Goal: Task Accomplishment & Management: Complete application form

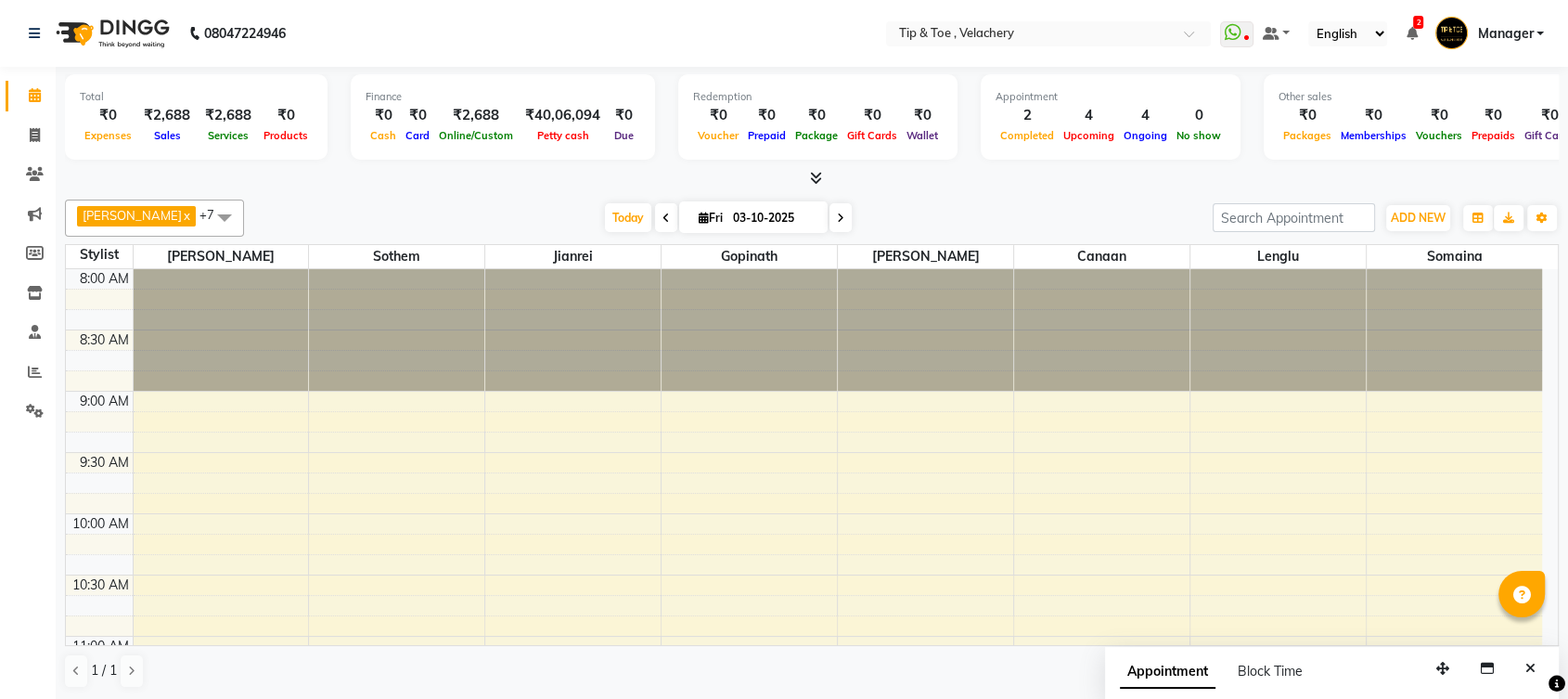
scroll to position [459, 0]
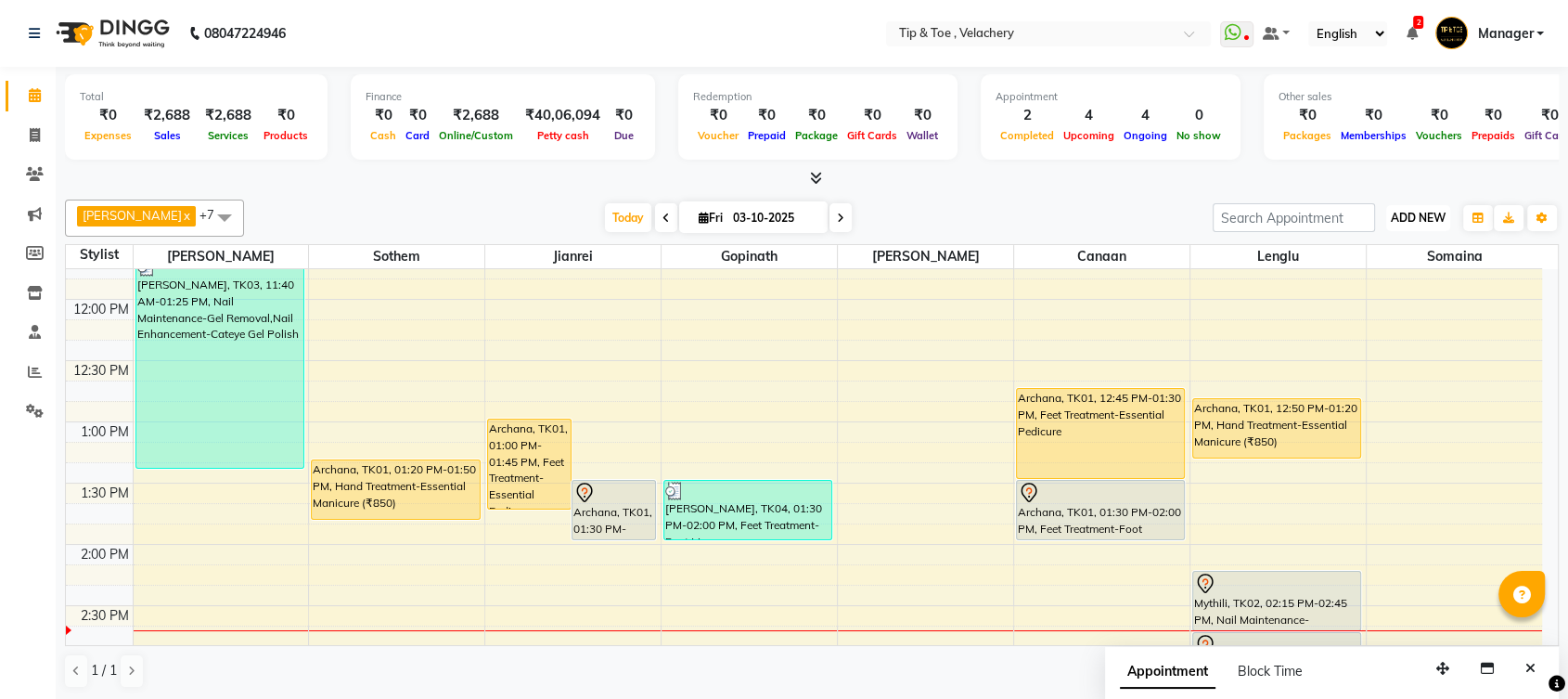
click at [1420, 219] on span "ADD NEW" at bounding box center [1419, 217] width 55 height 14
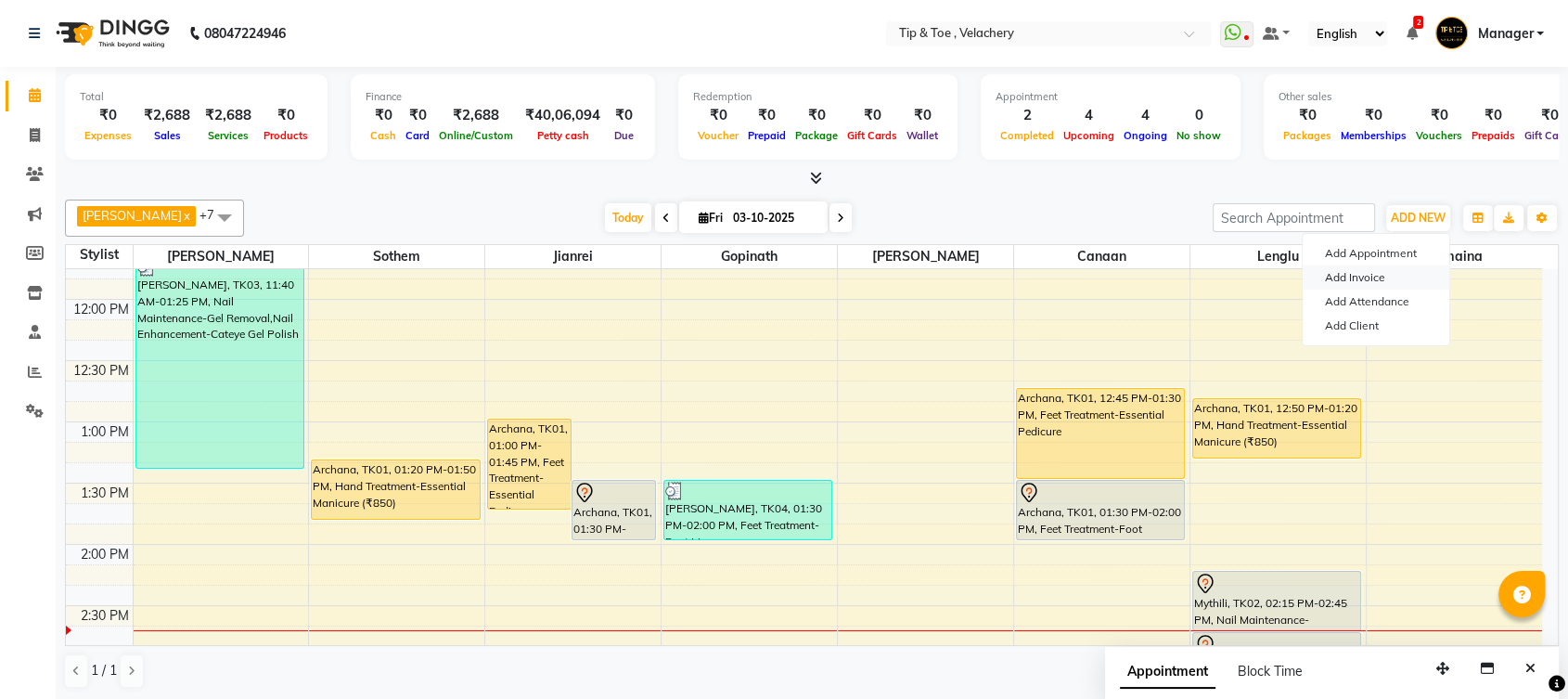
click at [1366, 275] on link "Add Invoice" at bounding box center [1375, 278] width 146 height 25
select select "service"
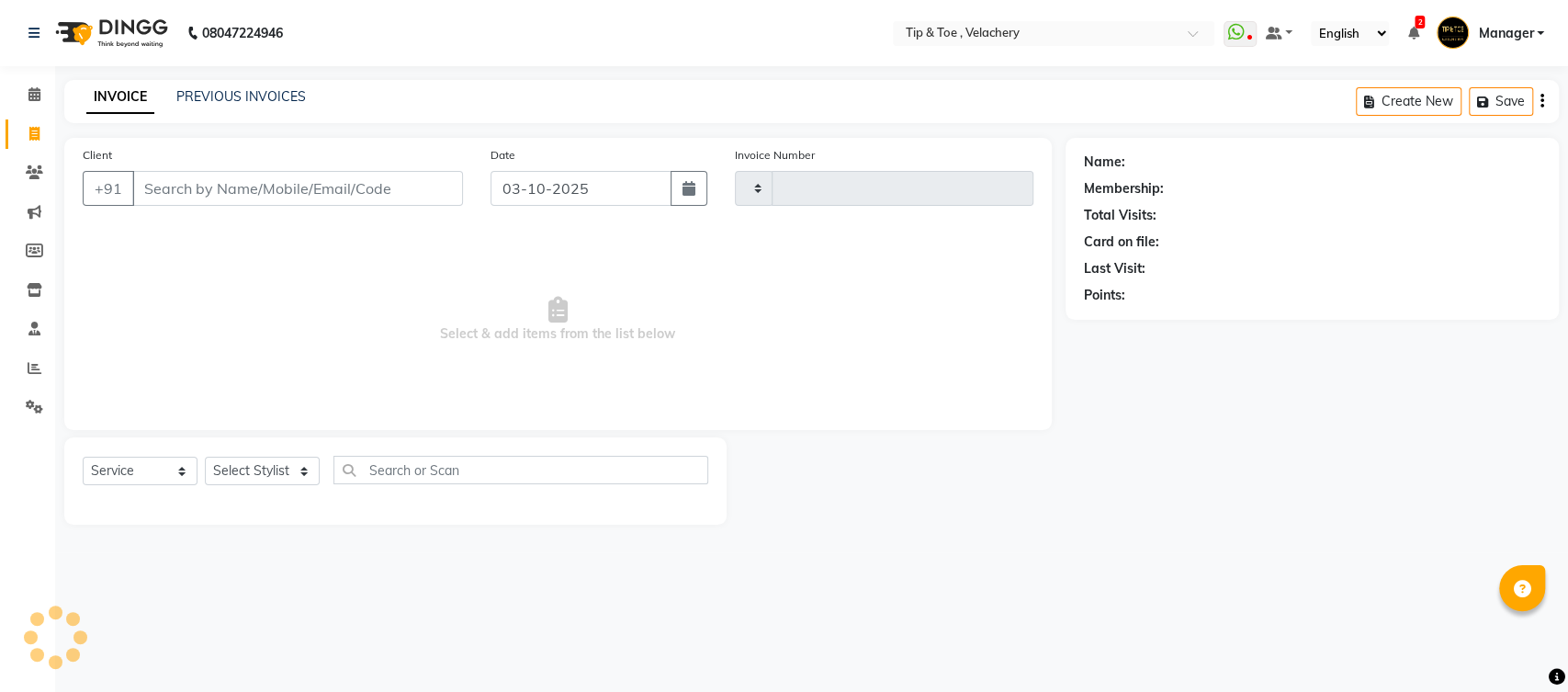
type input "2386"
select select "5863"
click at [325, 185] on input "Client" at bounding box center [297, 188] width 331 height 35
click at [194, 191] on input "99400055127" at bounding box center [250, 188] width 237 height 35
type input "9940055127"
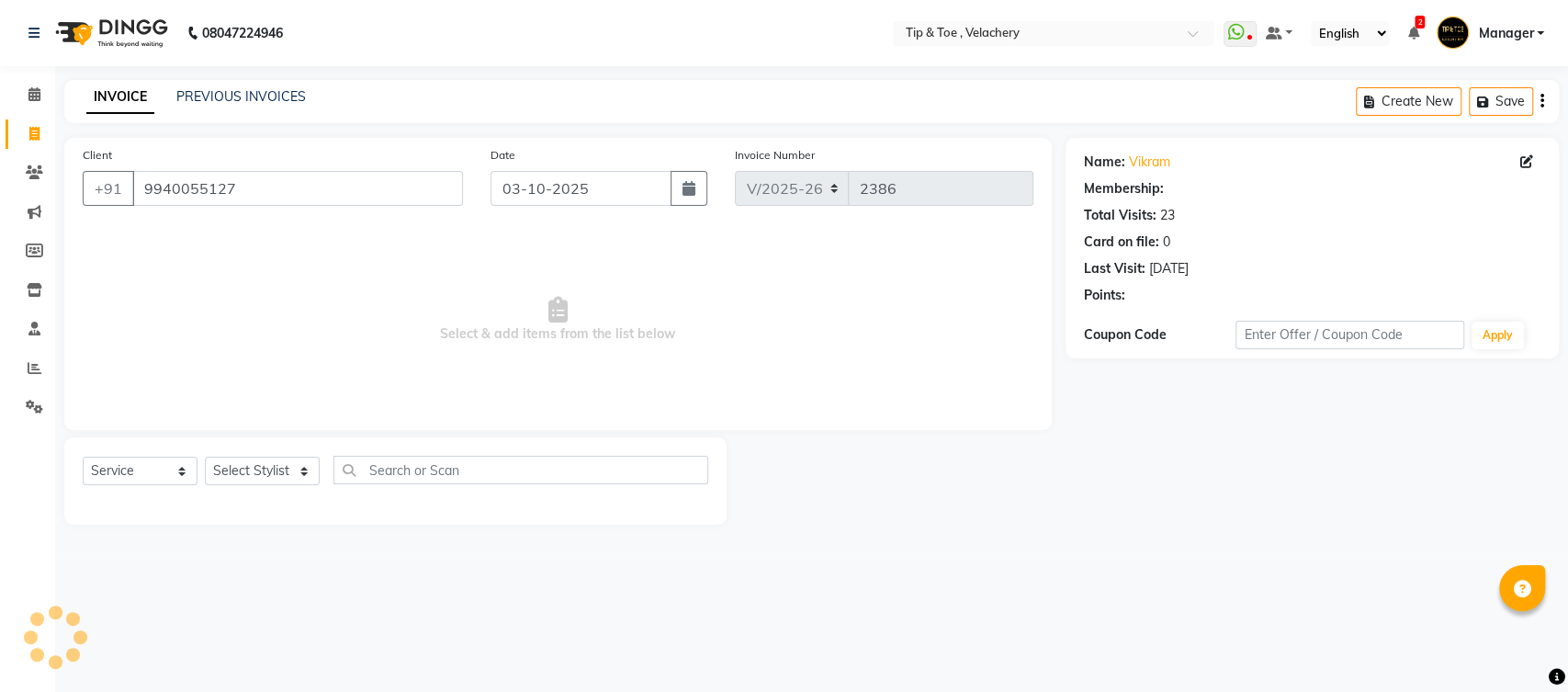
select select "1: Object"
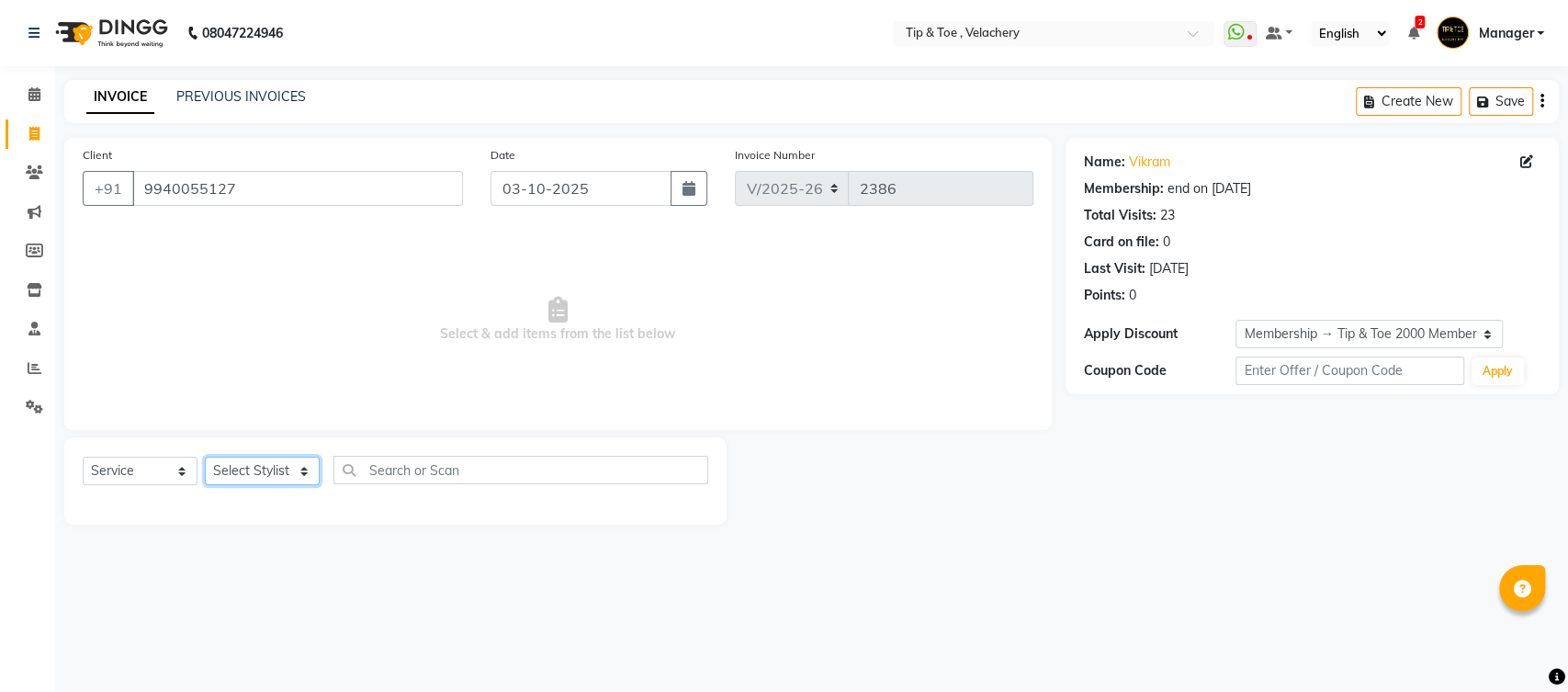
click at [252, 469] on select "Select Stylist [PERSON_NAME] Gopinath Jianrei [PERSON_NAME] Manager [PERSON_NAM…" at bounding box center [262, 470] width 115 height 28
click at [245, 477] on select "Select Stylist [PERSON_NAME] Gopinath Jianrei [PERSON_NAME] Manager [PERSON_NAM…" at bounding box center [262, 470] width 115 height 28
select select "41031"
click at [205, 456] on select "Select Stylist [PERSON_NAME] Gopinath Jianrei [PERSON_NAME] Manager [PERSON_NAM…" at bounding box center [262, 470] width 115 height 28
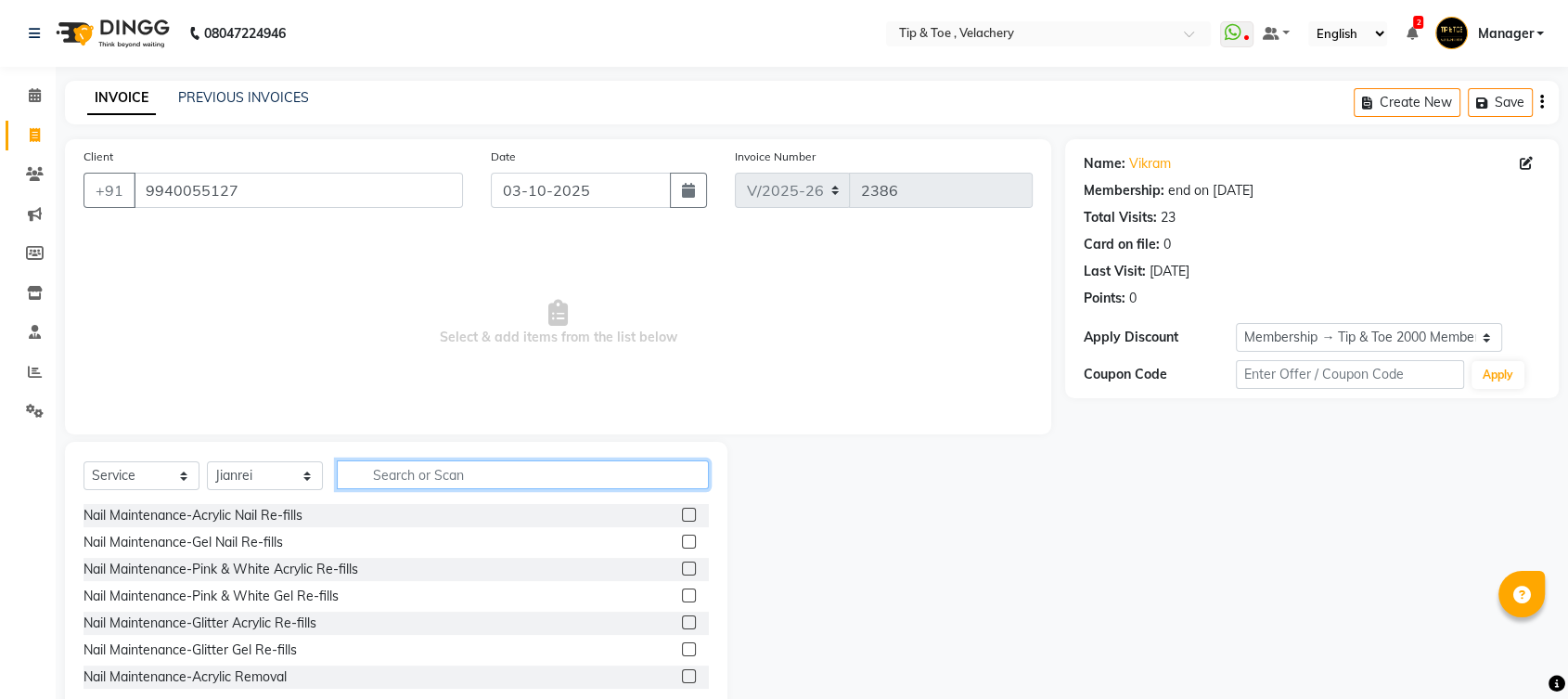
click at [399, 469] on input "text" at bounding box center [523, 474] width 372 height 28
click at [414, 469] on input "text" at bounding box center [523, 474] width 372 height 28
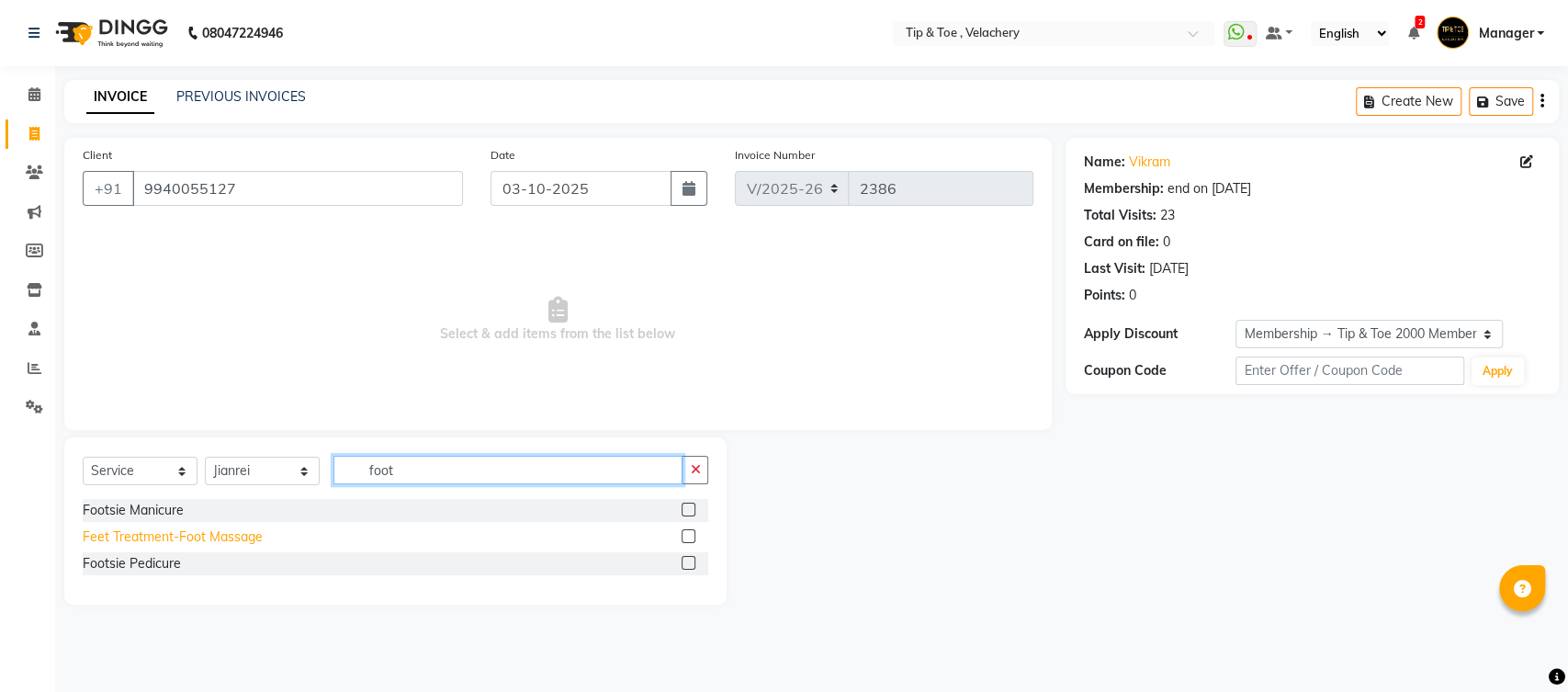
type input "foot"
click at [230, 542] on div "Feet Treatment-Foot Massage" at bounding box center [172, 537] width 180 height 20
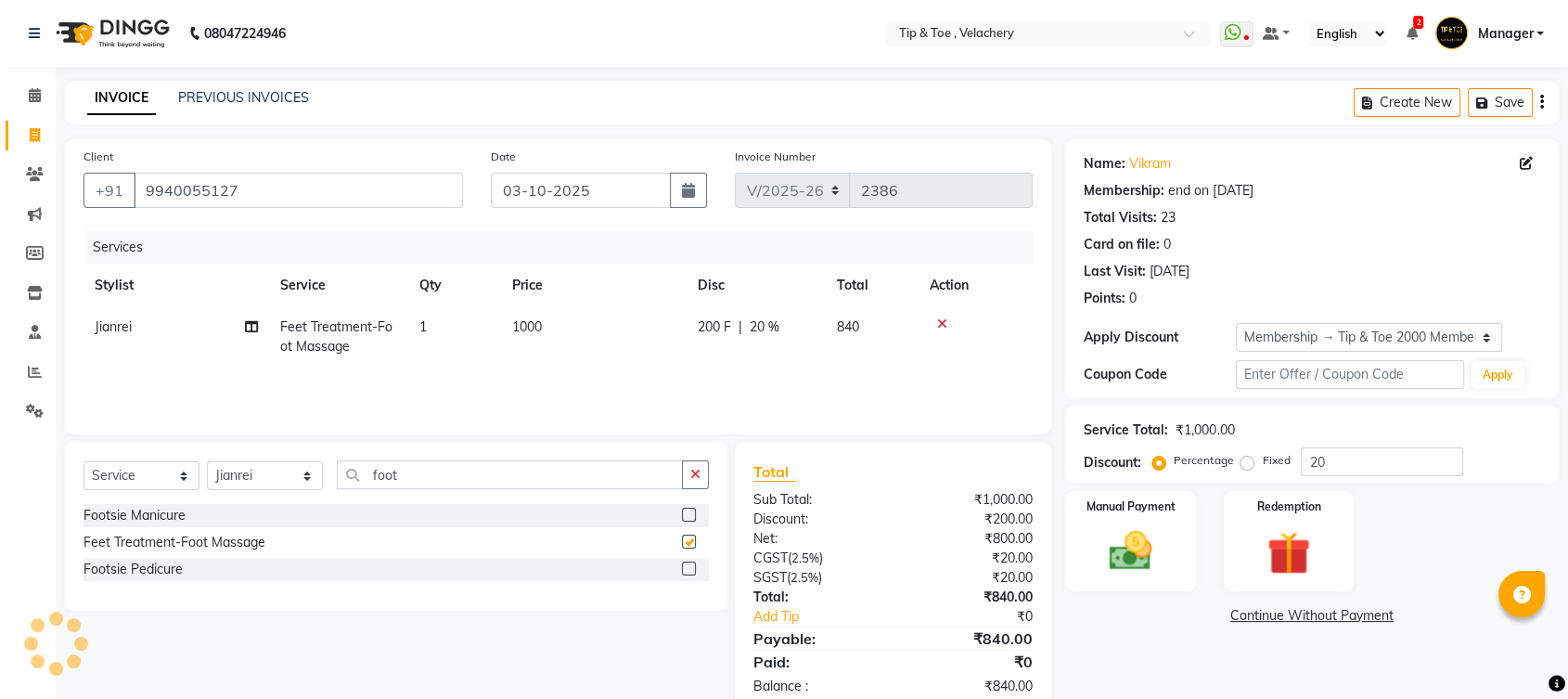
checkbox input "false"
drag, startPoint x: 564, startPoint y: 306, endPoint x: 582, endPoint y: 314, distance: 19.7
click at [569, 308] on td "1000" at bounding box center [594, 336] width 185 height 61
select select "41031"
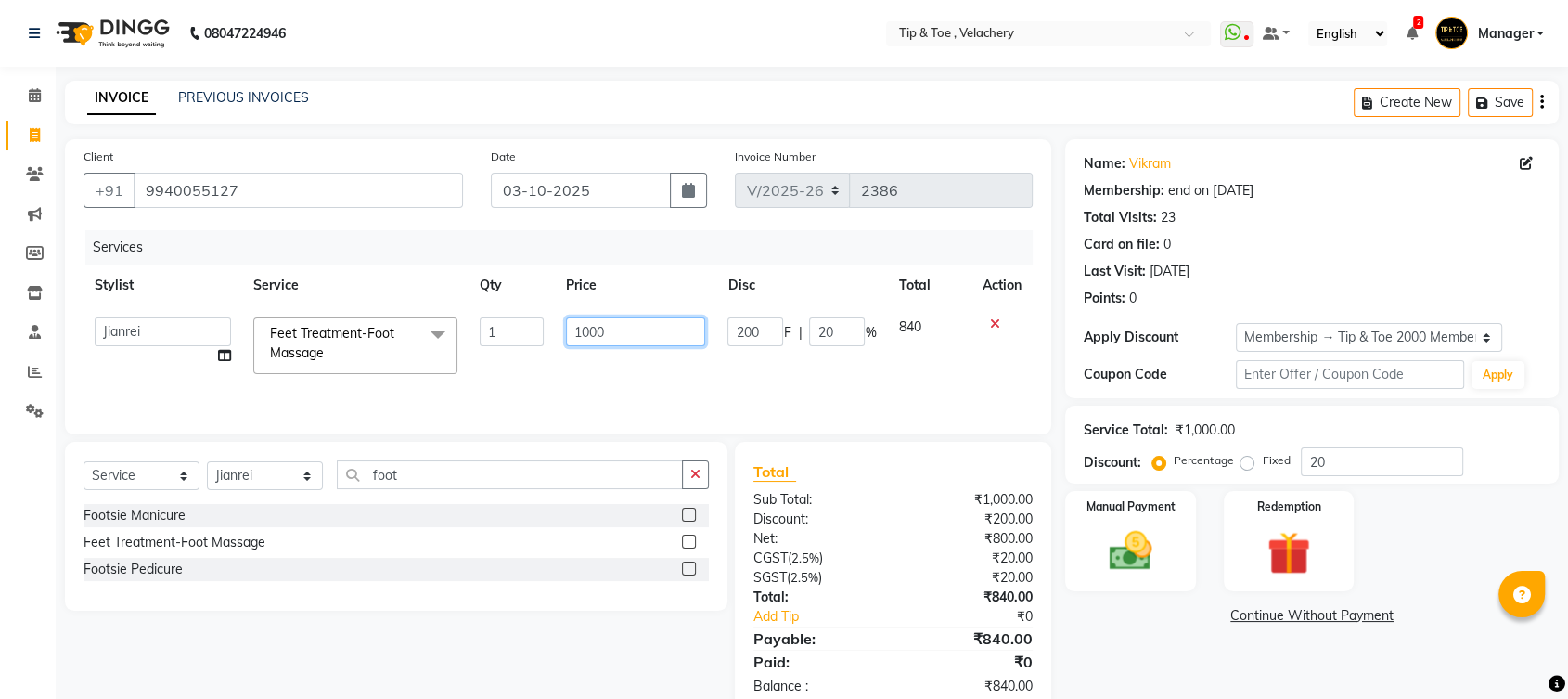
click at [623, 322] on input "1000" at bounding box center [636, 332] width 140 height 28
type input "1"
type input "900"
drag, startPoint x: 274, startPoint y: 469, endPoint x: 293, endPoint y: 477, distance: 20.6
click at [286, 475] on select "Select Stylist [PERSON_NAME] Gopinath Jianrei [PERSON_NAME] Manager [PERSON_NAM…" at bounding box center [264, 475] width 116 height 28
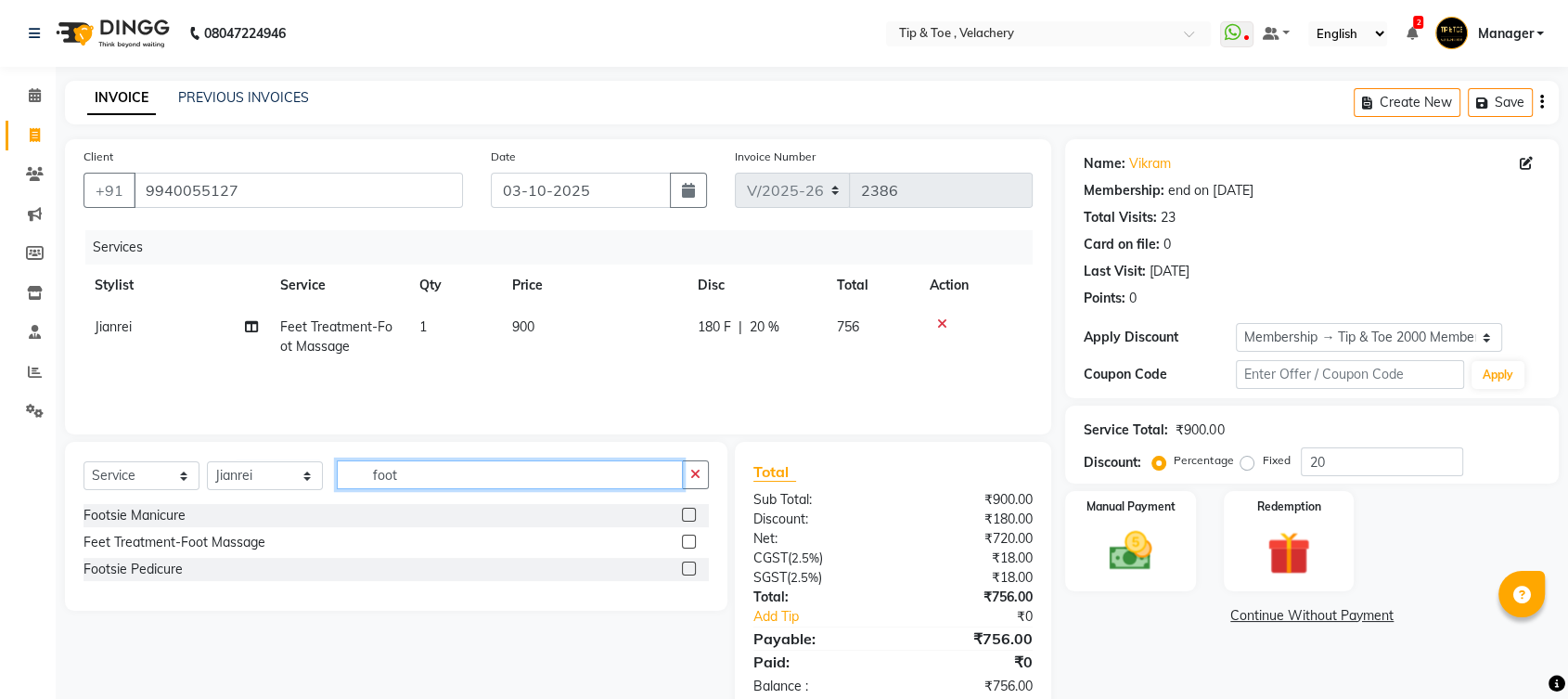
click at [385, 475] on input "foot" at bounding box center [510, 474] width 346 height 28
click at [433, 485] on input "foot" at bounding box center [510, 474] width 346 height 28
type input "f"
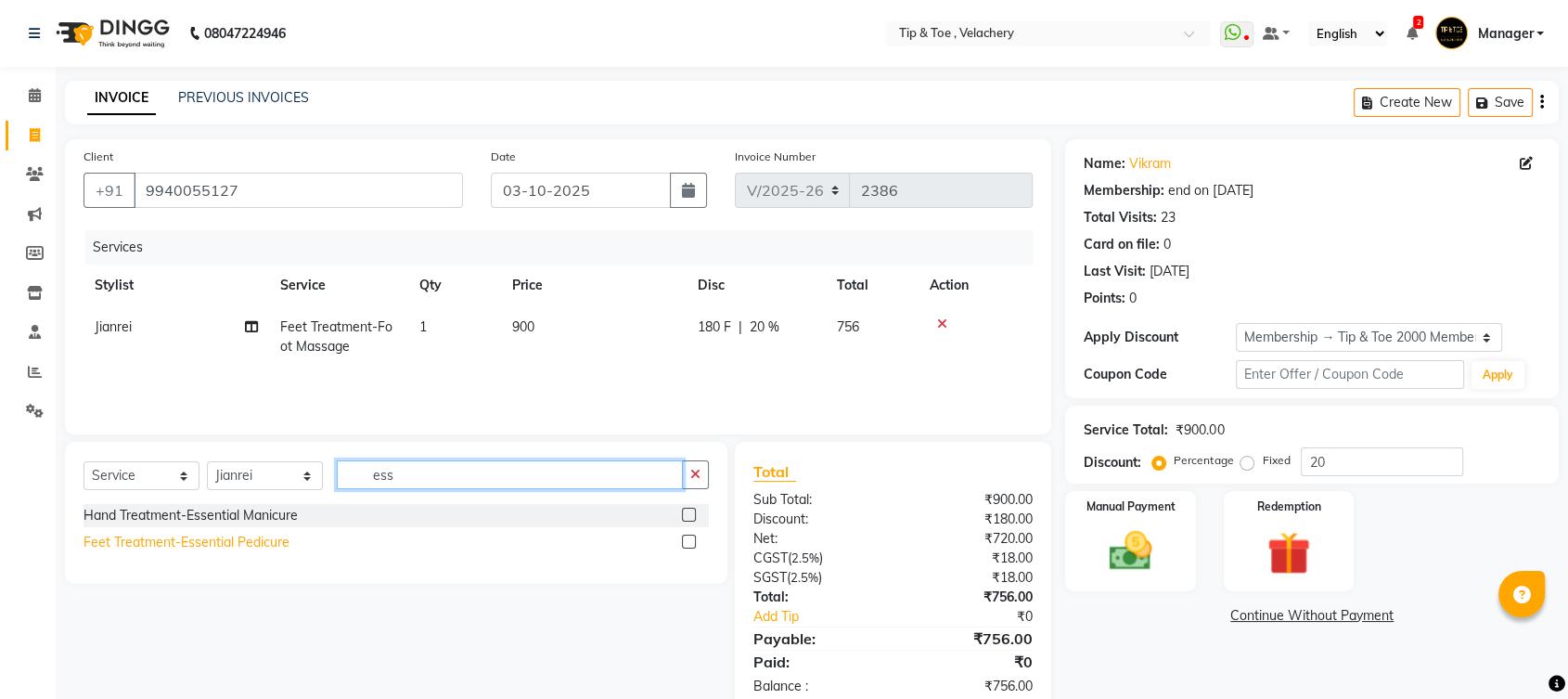
type input "ess"
click at [239, 537] on div "Feet Treatment-Essential Pedicure" at bounding box center [186, 542] width 206 height 20
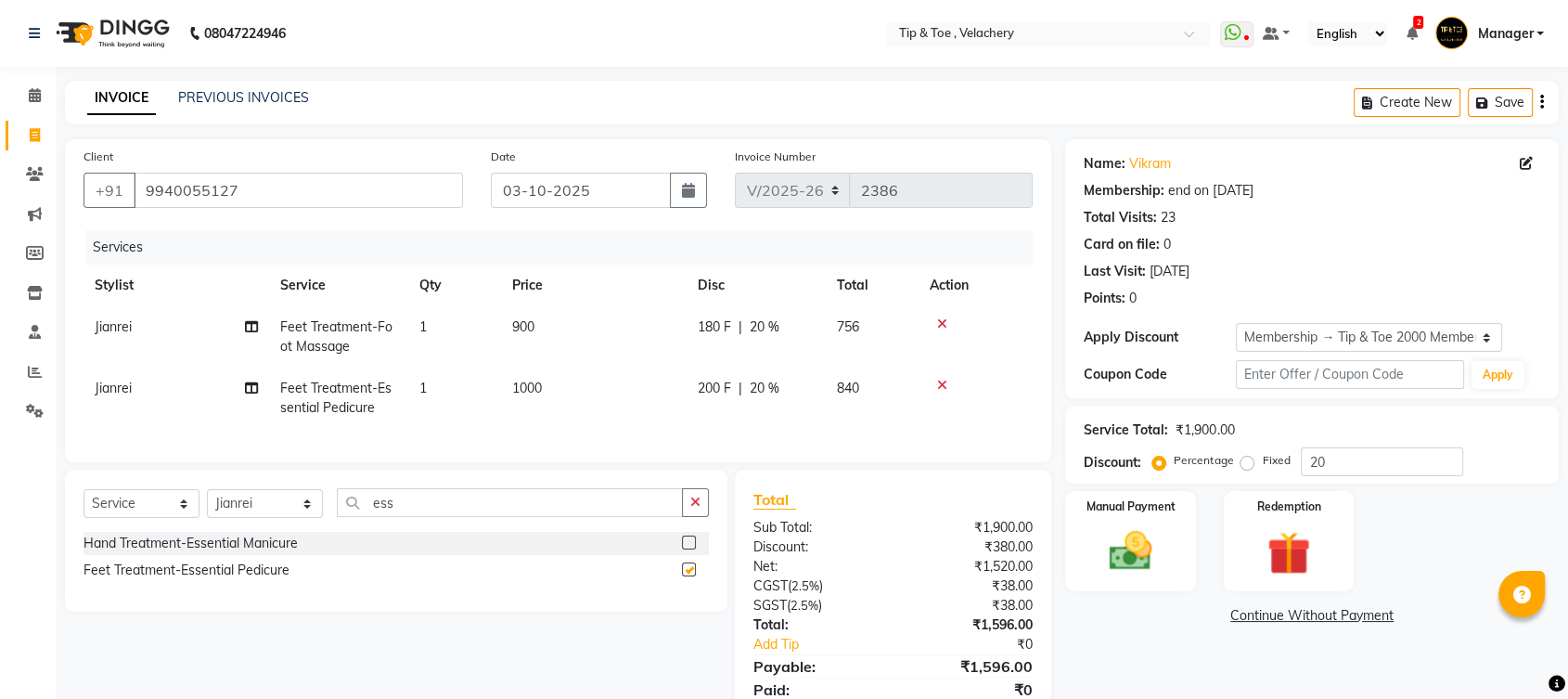
checkbox input "false"
click at [587, 384] on td "1000" at bounding box center [594, 398] width 185 height 61
select select "41031"
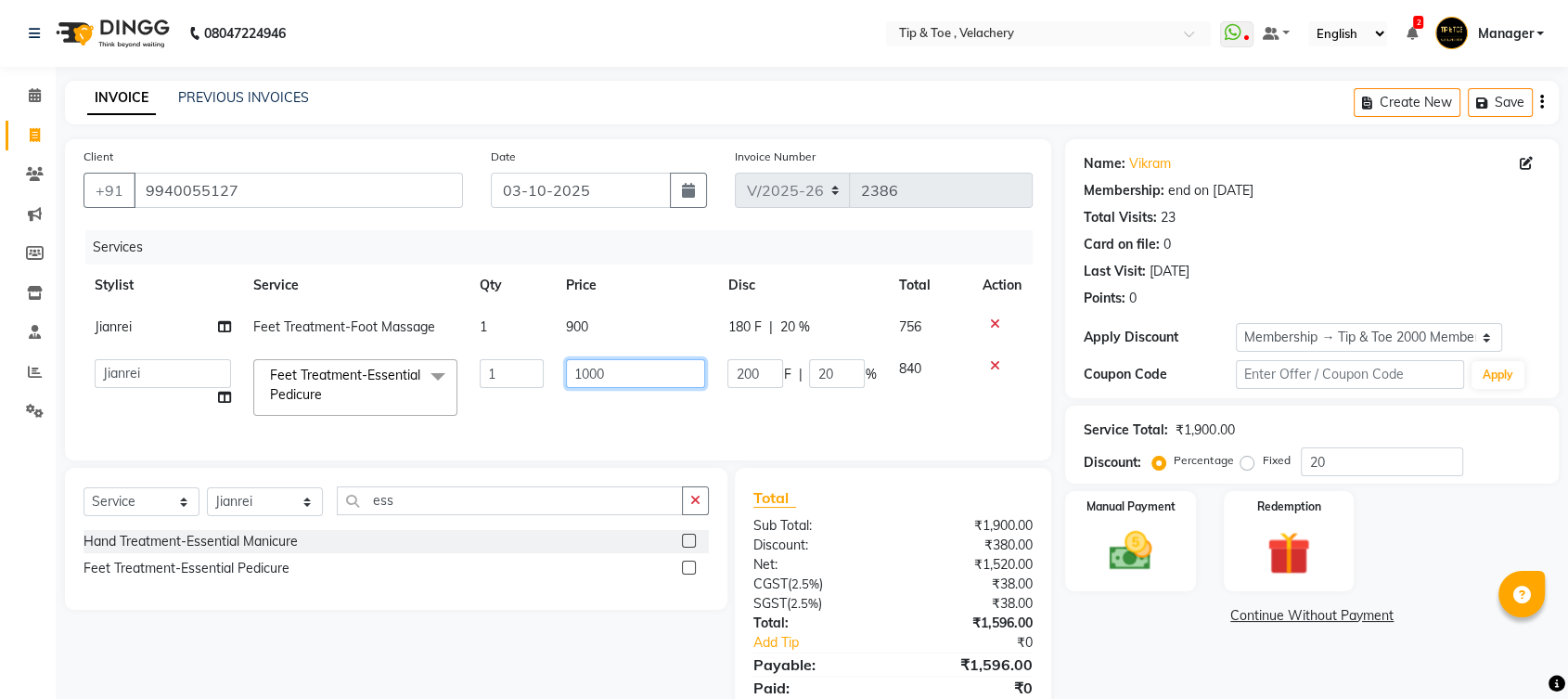
click at [654, 368] on input "1000" at bounding box center [636, 373] width 140 height 28
type input "1300"
click at [527, 554] on div "Hand Treatment-Essential Manicure" at bounding box center [396, 541] width 625 height 24
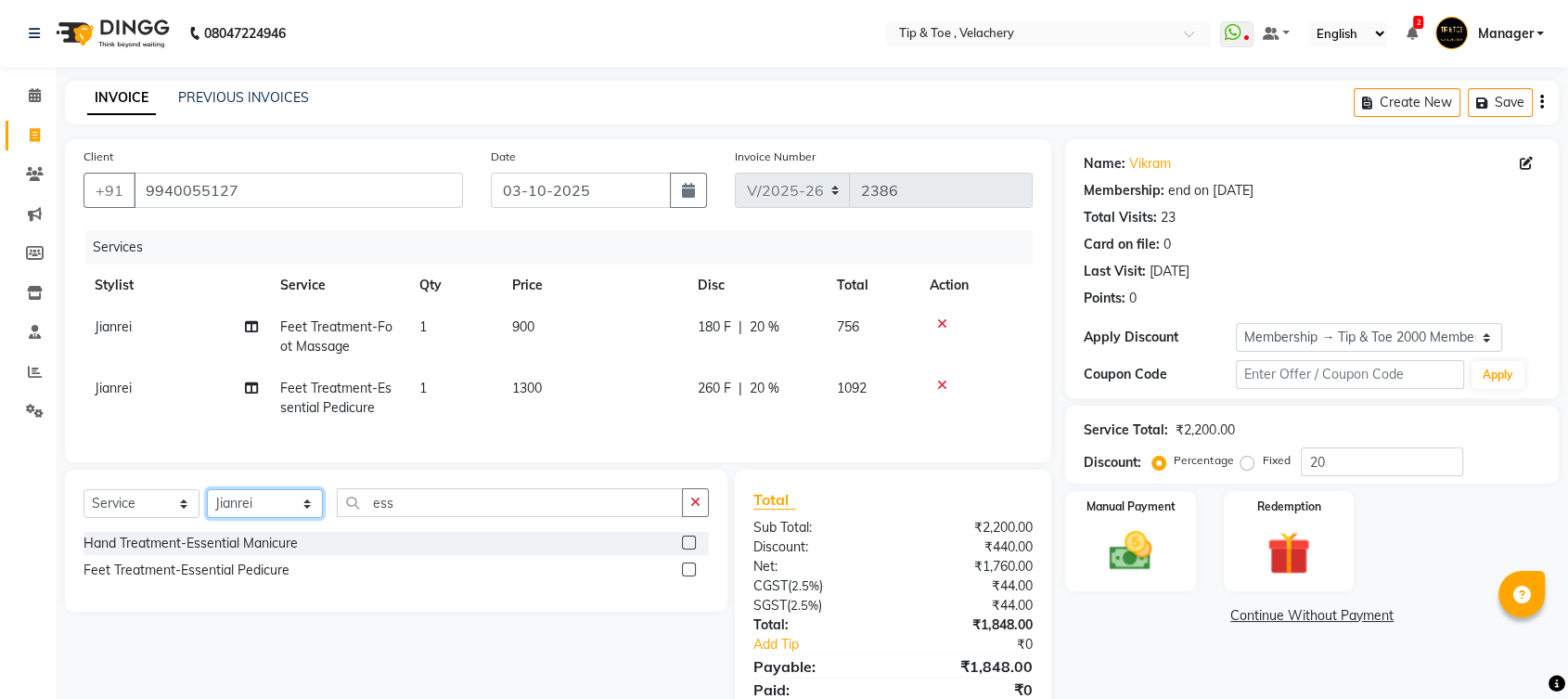
click at [238, 518] on select "Select Stylist [PERSON_NAME] Gopinath Jianrei [PERSON_NAME] Manager [PERSON_NAM…" at bounding box center [264, 503] width 116 height 28
select select "63979"
click at [207, 504] on select "Select Stylist [PERSON_NAME] Gopinath Jianrei [PERSON_NAME] Manager [PERSON_NAM…" at bounding box center [264, 503] width 116 height 28
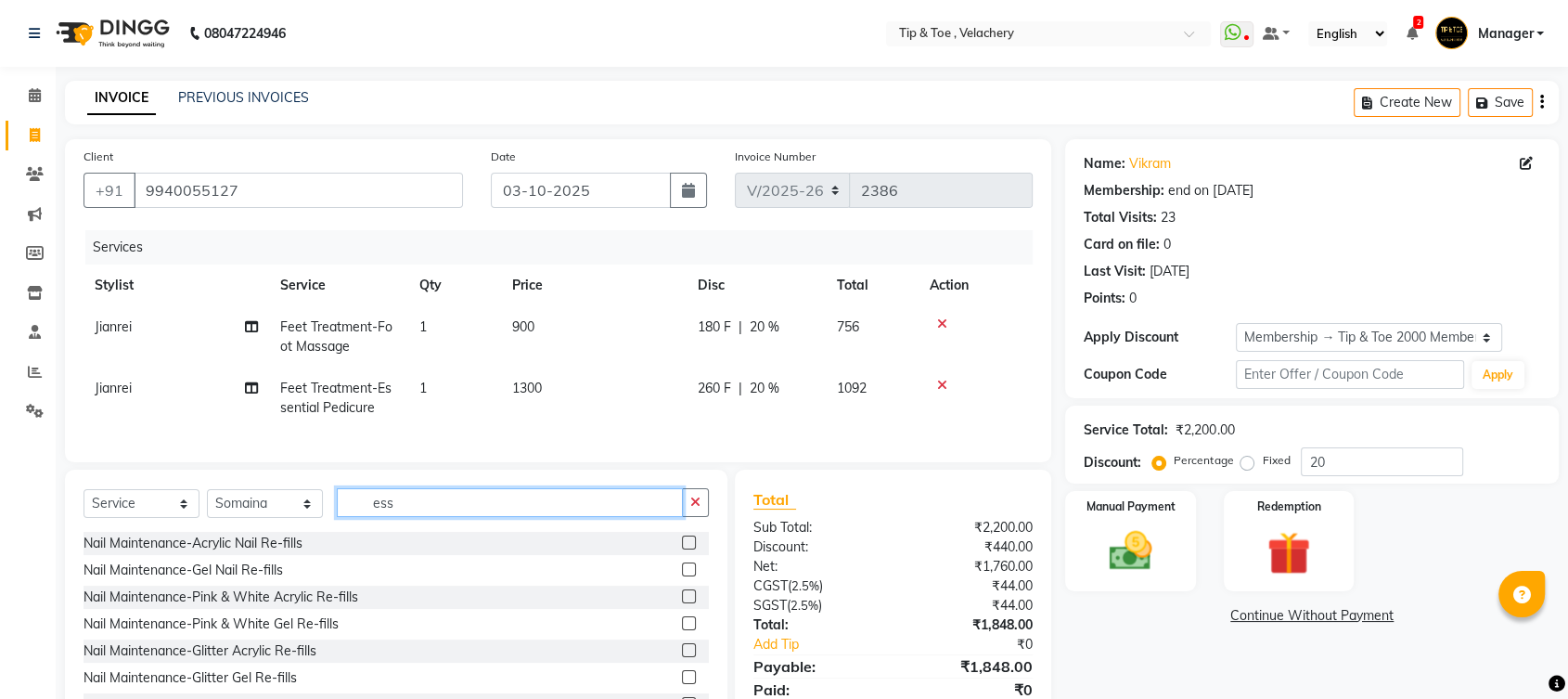
click at [485, 517] on input "ess" at bounding box center [510, 503] width 346 height 28
type input "e"
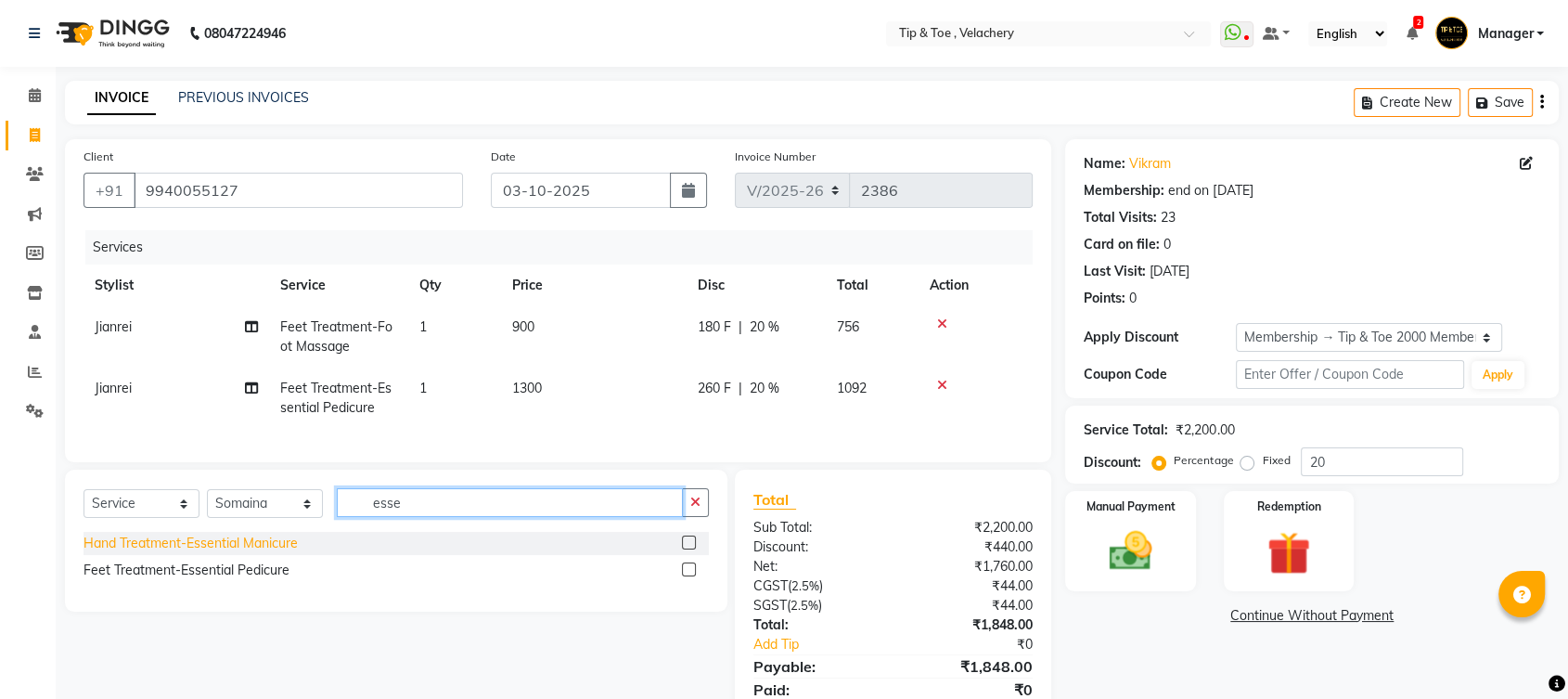
type input "esse"
click at [254, 554] on div "Hand Treatment-Essential Manicure" at bounding box center [190, 543] width 214 height 20
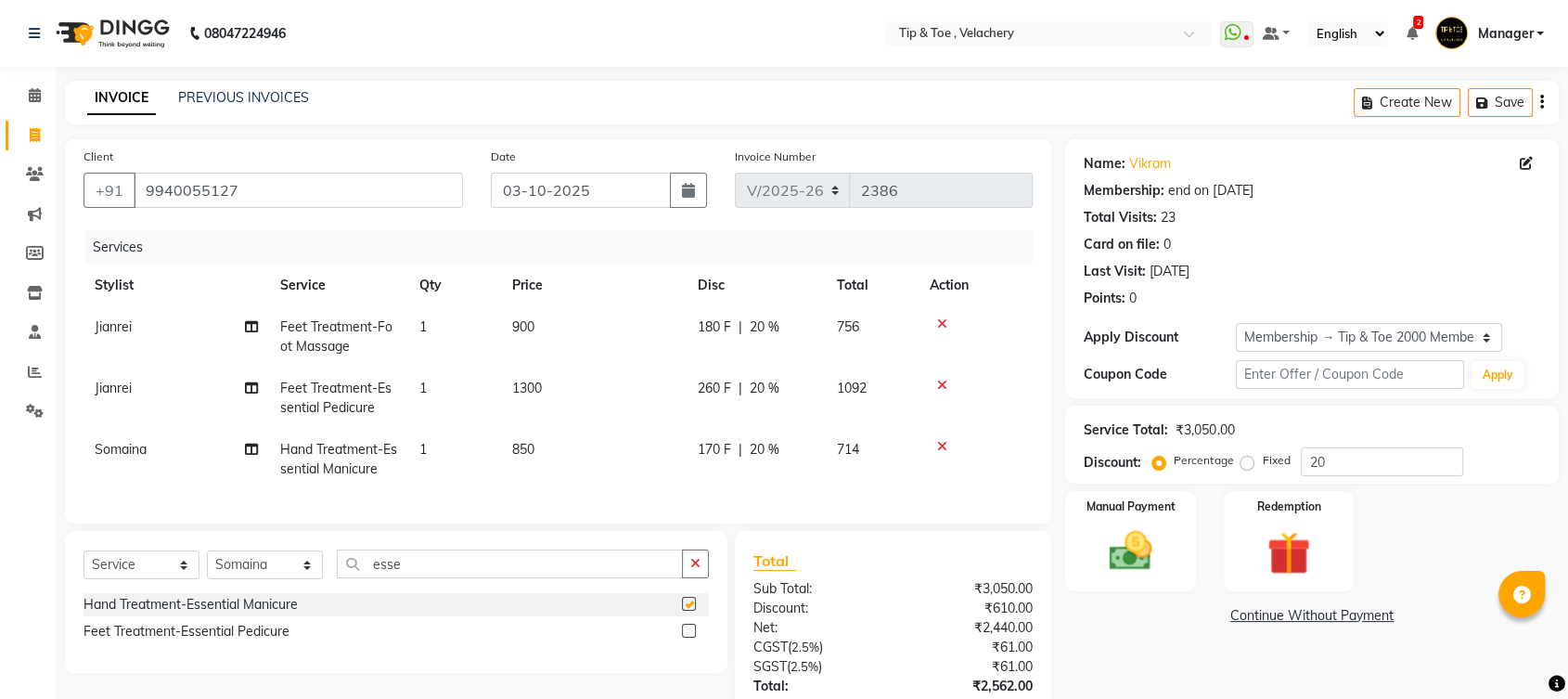
checkbox input "false"
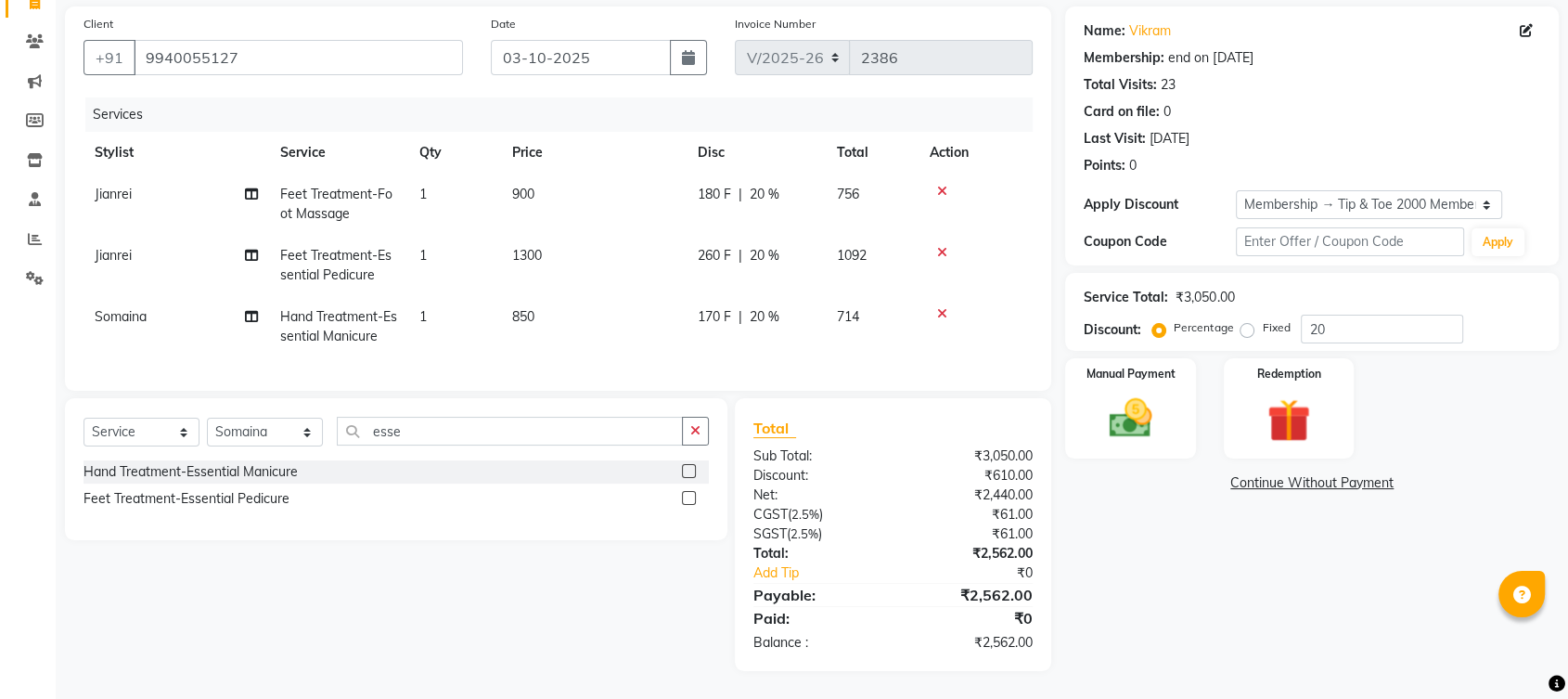
click at [574, 313] on td "850" at bounding box center [594, 326] width 185 height 61
select select "63979"
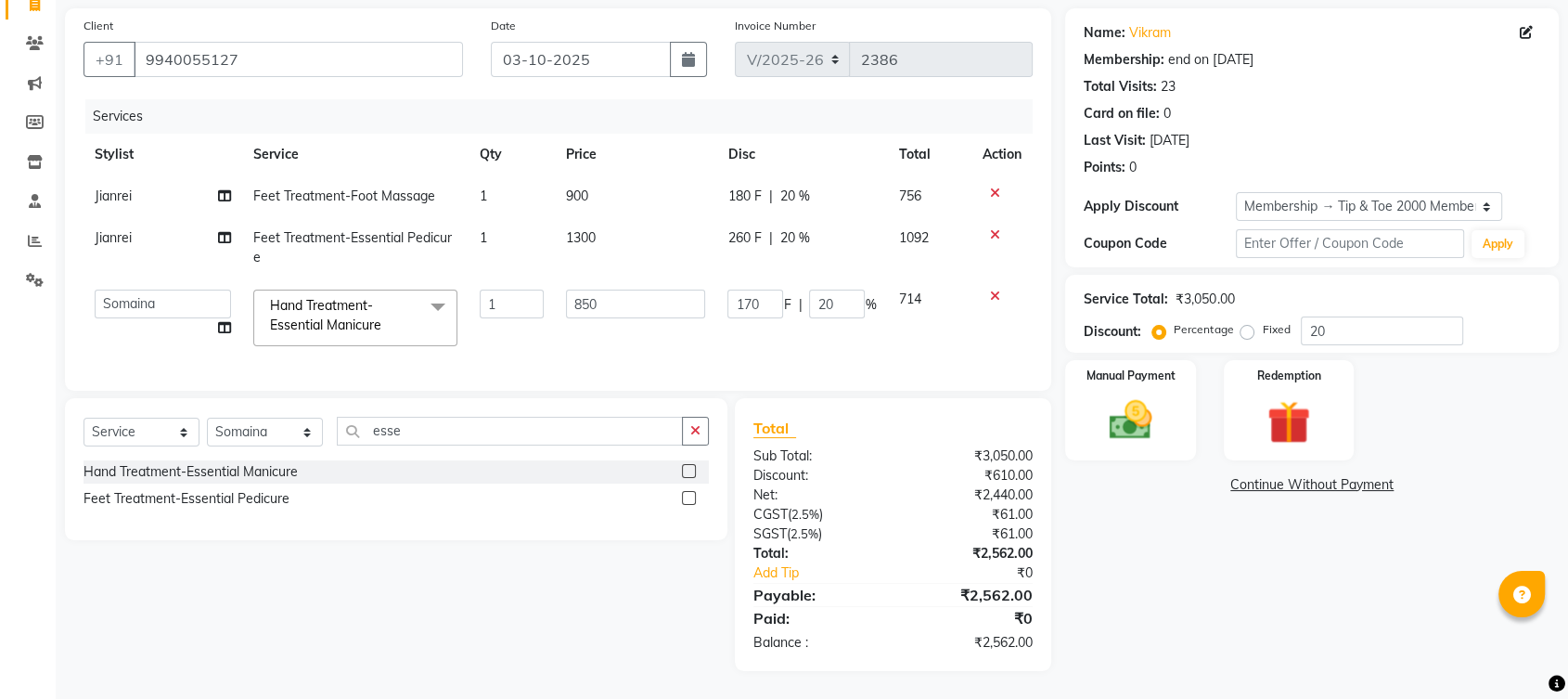
scroll to position [145, 0]
click at [635, 290] on input "850" at bounding box center [636, 304] width 140 height 28
type input "8"
type input "1000"
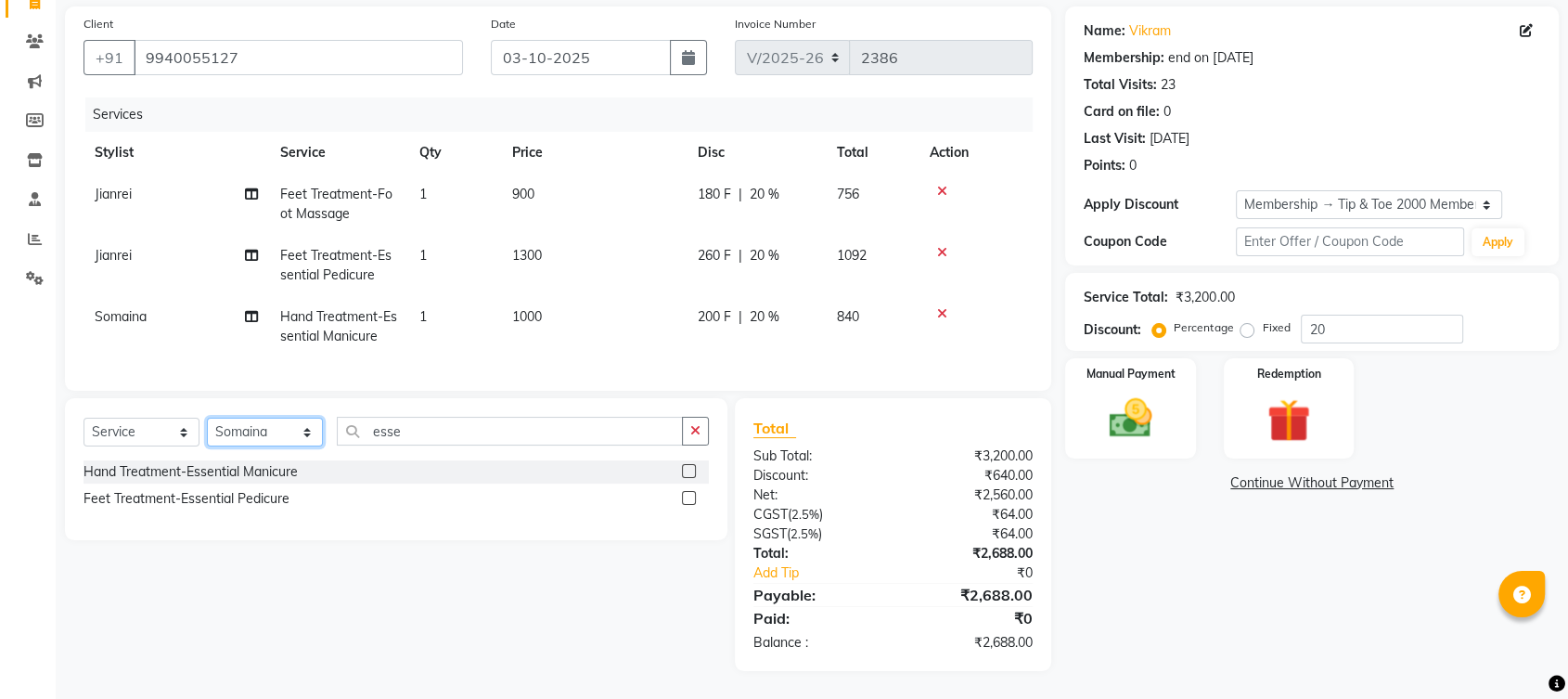
click at [251, 431] on select "Select Stylist [PERSON_NAME] Gopinath Jianrei [PERSON_NAME] Manager [PERSON_NAM…" at bounding box center [264, 432] width 116 height 28
select select "41026"
click at [207, 419] on select "Select Stylist [PERSON_NAME] Gopinath Jianrei [PERSON_NAME] Manager [PERSON_NAM…" at bounding box center [264, 432] width 116 height 28
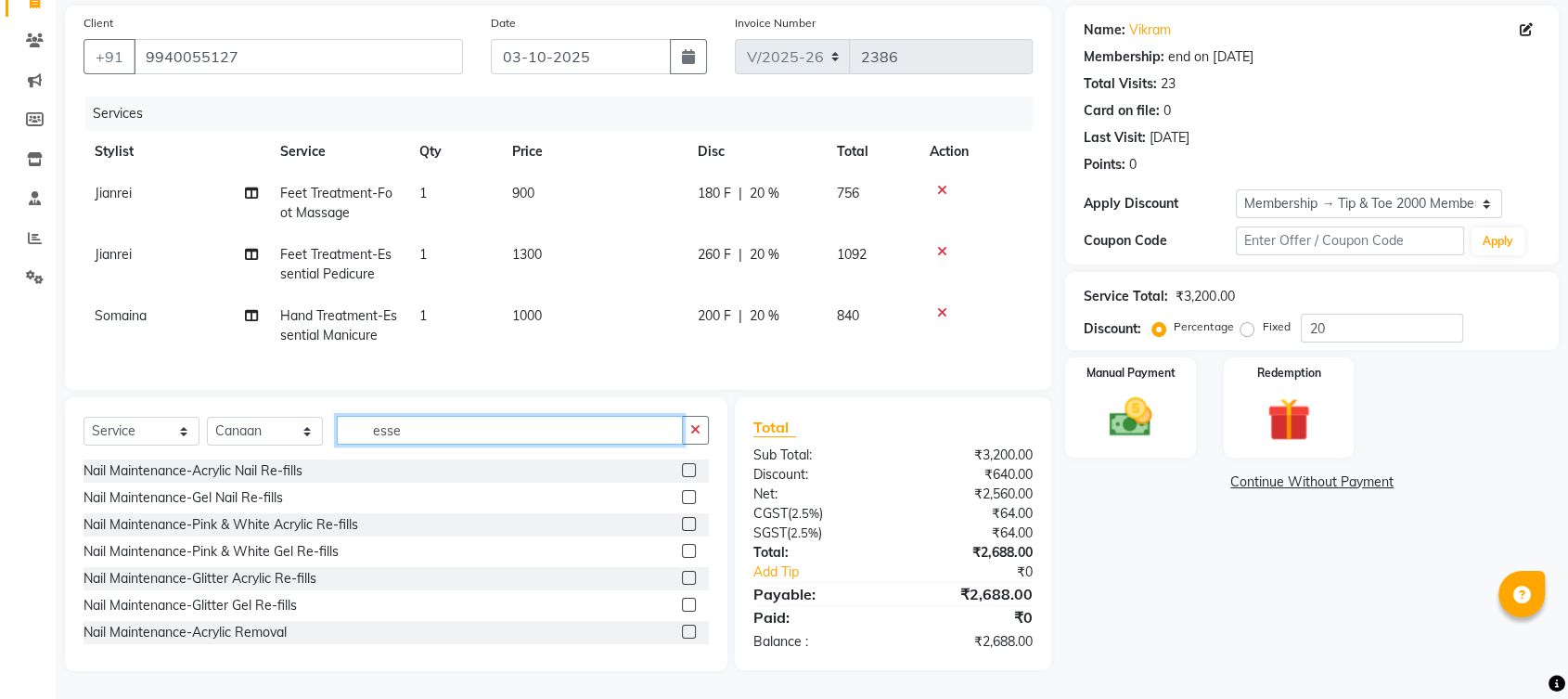
click at [441, 430] on input "esse" at bounding box center [510, 430] width 346 height 28
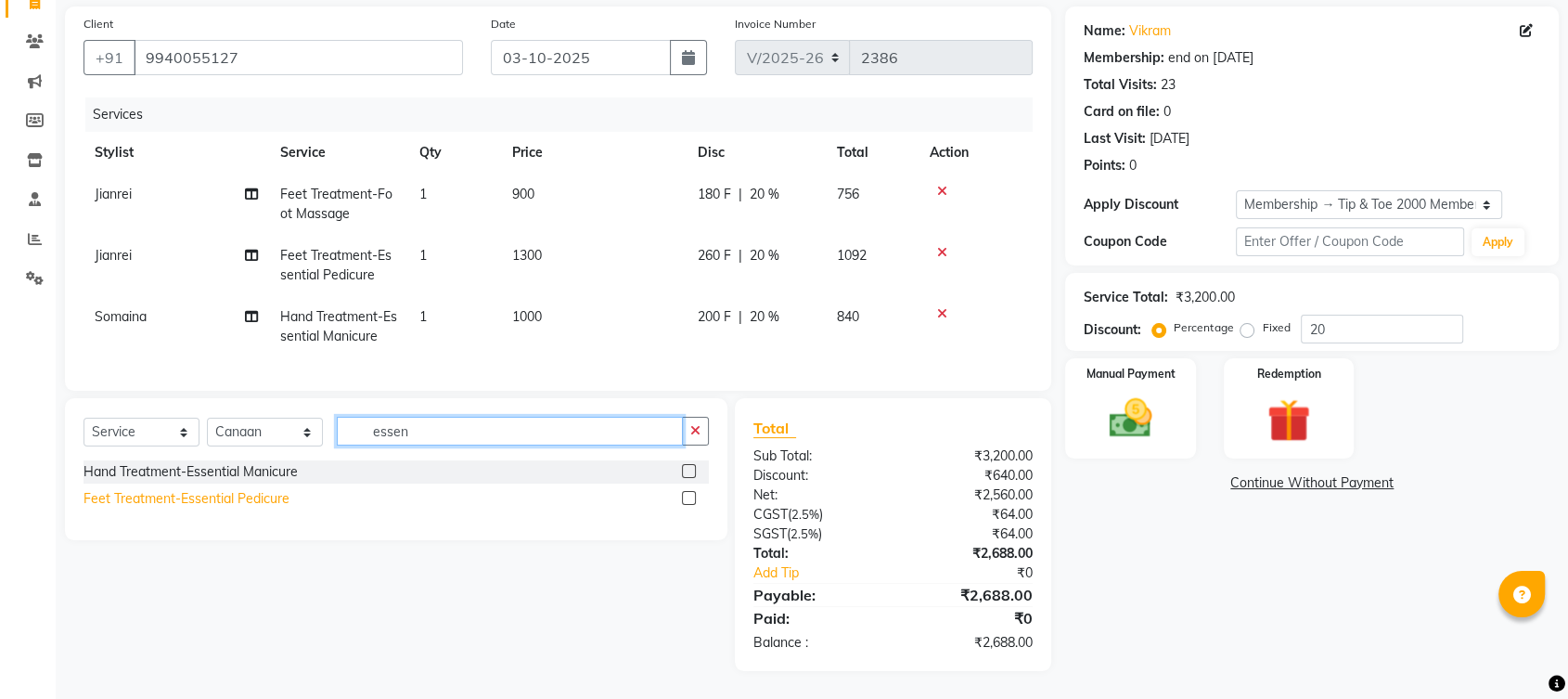
type input "essen"
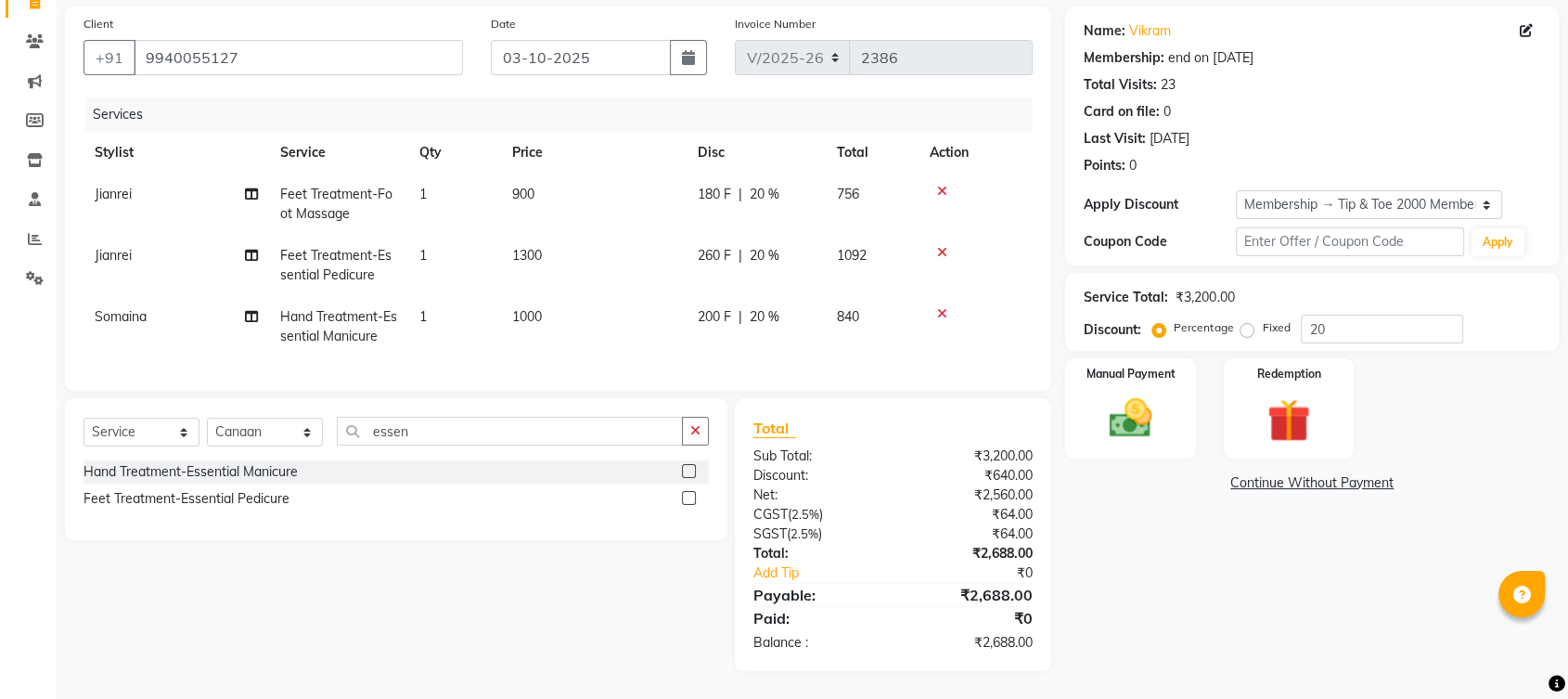
drag, startPoint x: 255, startPoint y: 501, endPoint x: 267, endPoint y: 500, distance: 12.0
click at [257, 500] on div "Feet Treatment-Essential Pedicure" at bounding box center [186, 499] width 206 height 20
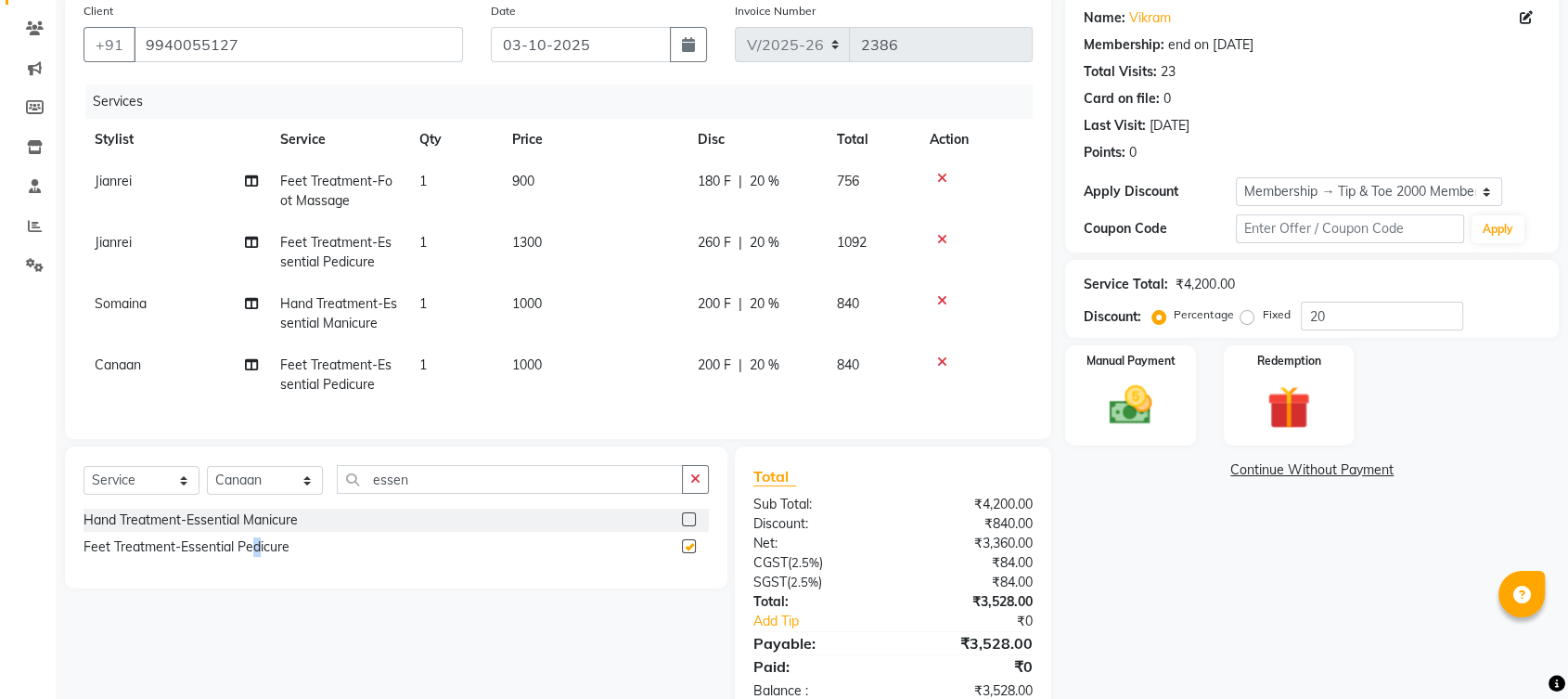
checkbox input "false"
click at [578, 362] on td "1000" at bounding box center [594, 374] width 185 height 61
select select "41026"
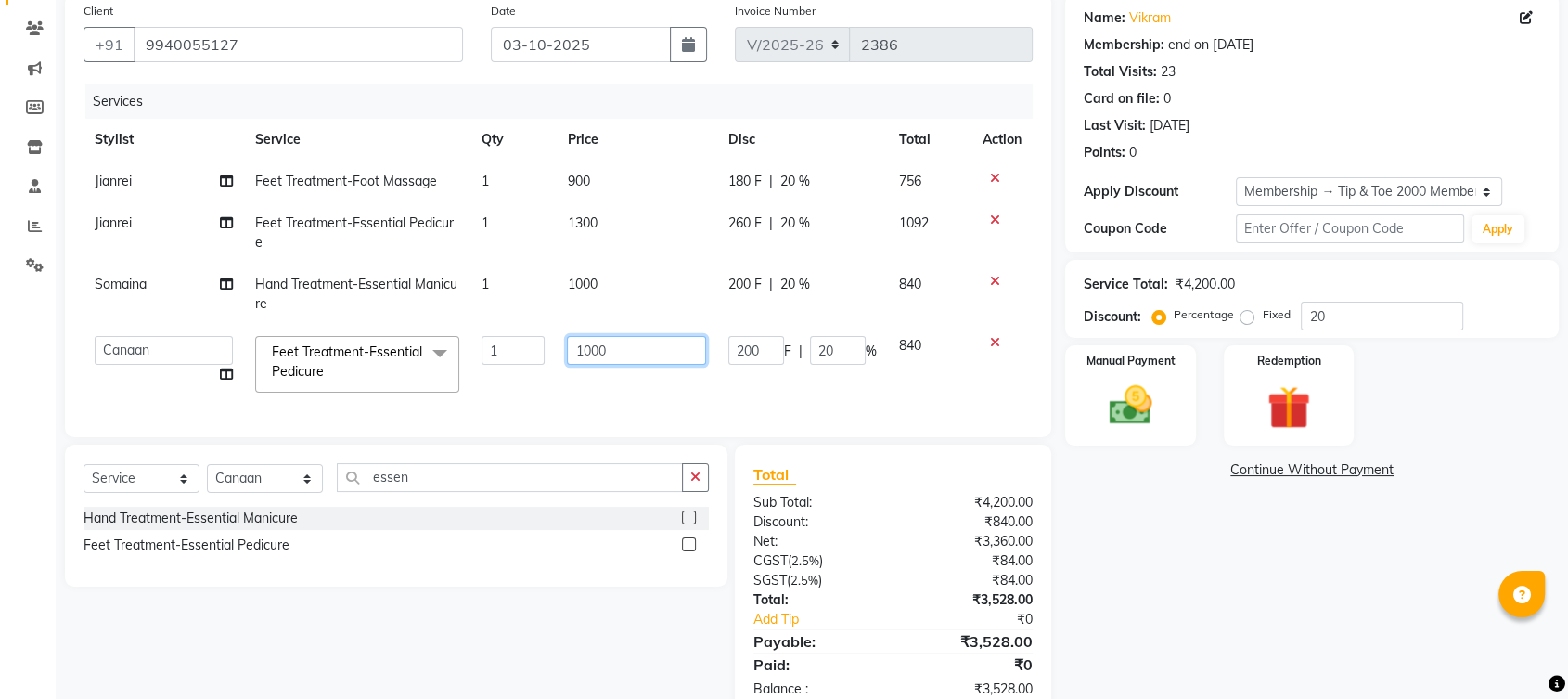
click at [634, 344] on input "1000" at bounding box center [636, 350] width 138 height 28
type input "1300"
click at [327, 530] on div "Hand Treatment-Essential Manicure" at bounding box center [396, 518] width 625 height 24
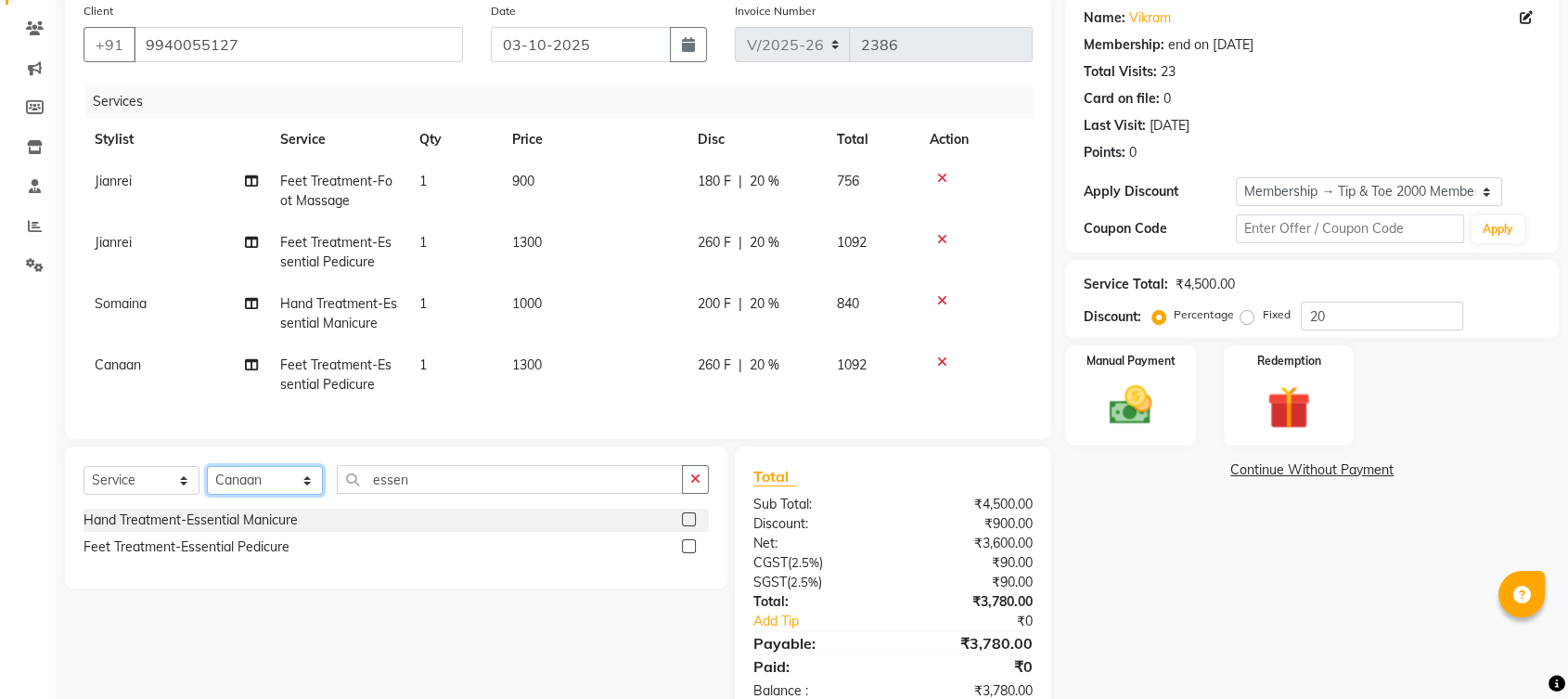
click at [251, 492] on select "Select Stylist [PERSON_NAME] Gopinath Jianrei [PERSON_NAME] Manager [PERSON_NAM…" at bounding box center [264, 480] width 116 height 28
select select "56374"
click at [207, 481] on select "Select Stylist [PERSON_NAME] Gopinath Jianrei [PERSON_NAME] Manager [PERSON_NAM…" at bounding box center [264, 480] width 116 height 28
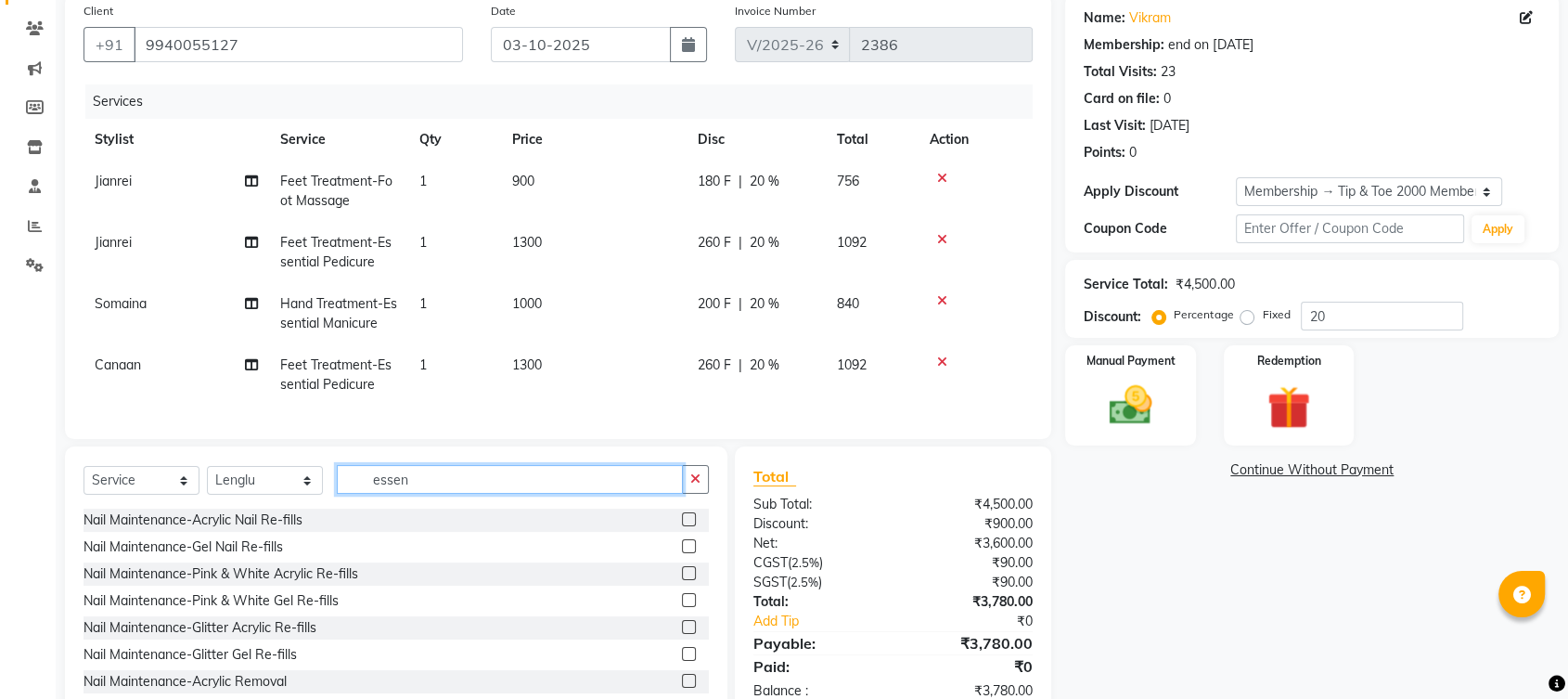
click at [440, 493] on input "essen" at bounding box center [510, 479] width 346 height 28
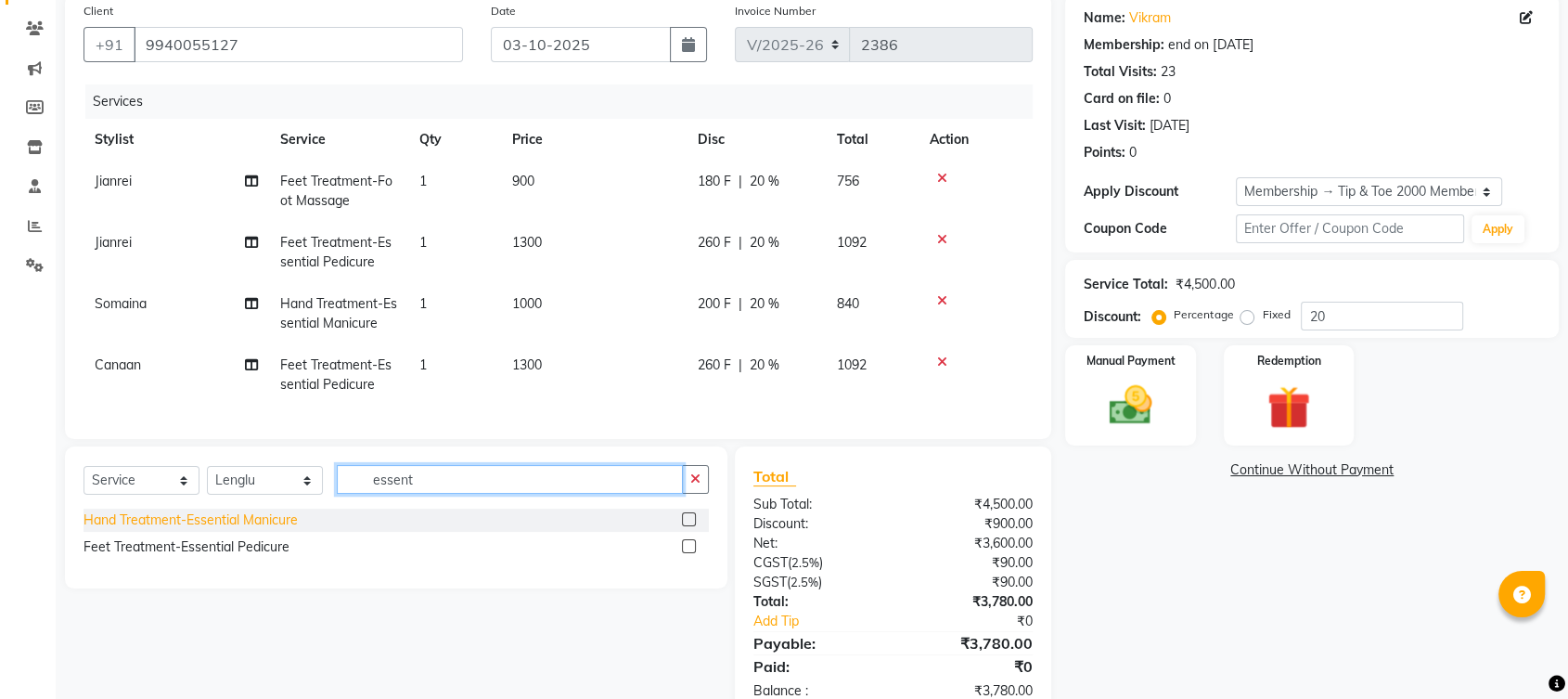
type input "essent"
click at [283, 530] on div "Hand Treatment-Essential Manicure" at bounding box center [190, 520] width 214 height 20
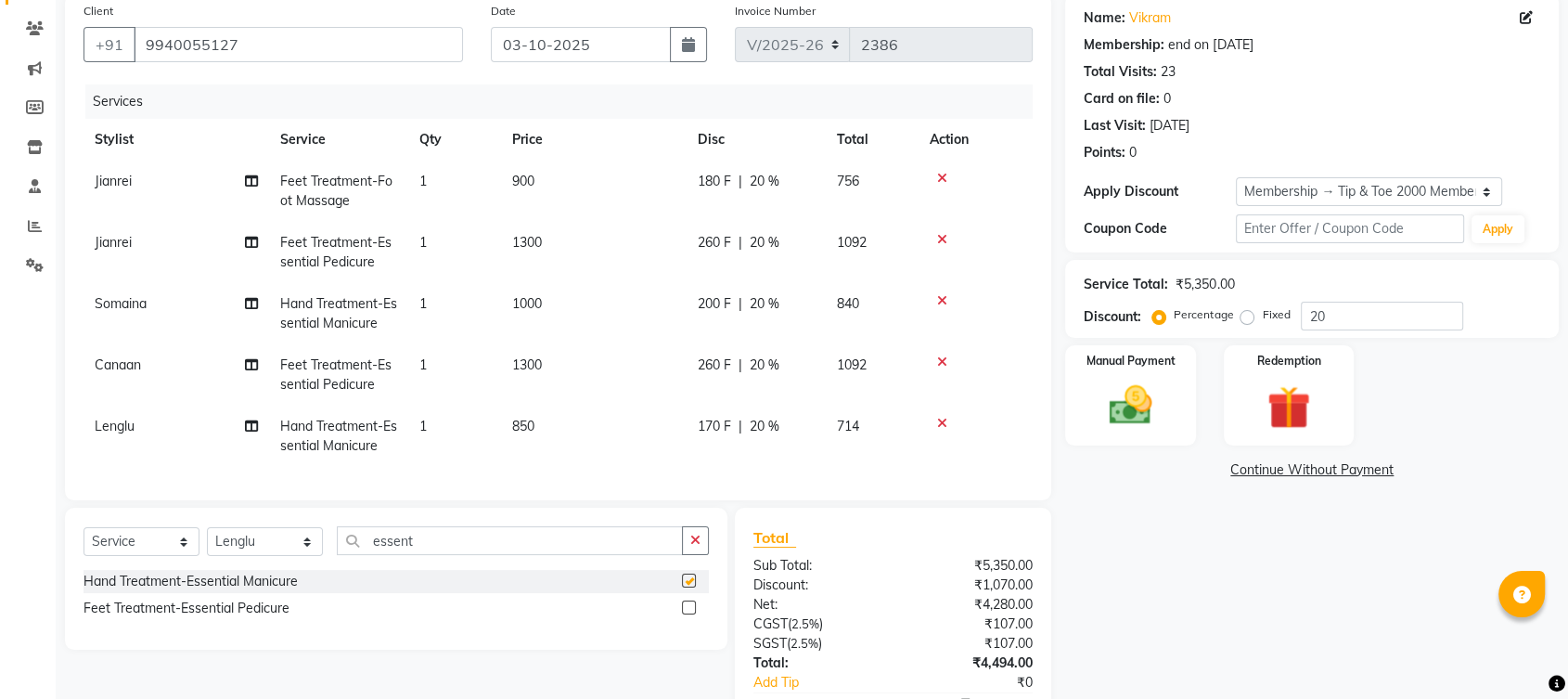
checkbox input "false"
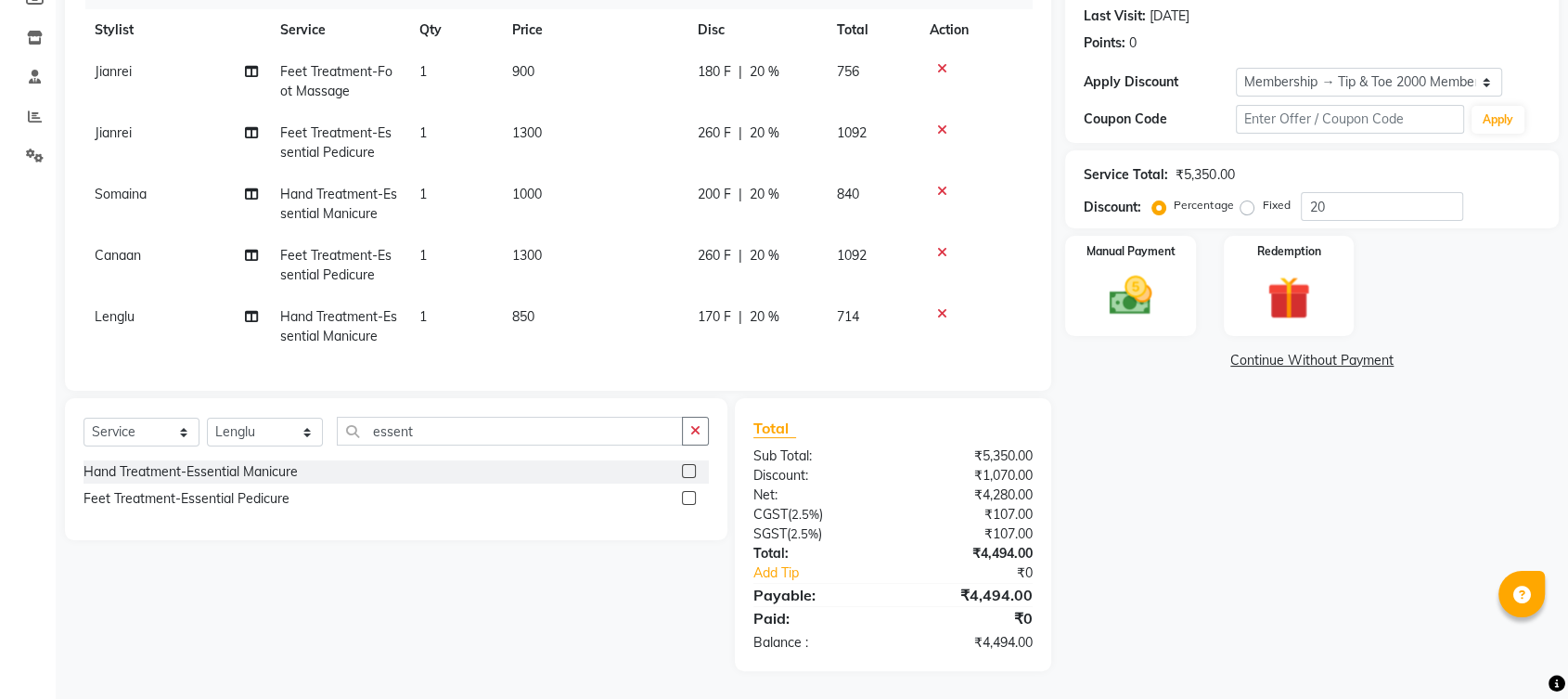
click at [604, 296] on td "850" at bounding box center [594, 326] width 185 height 61
select select "56374"
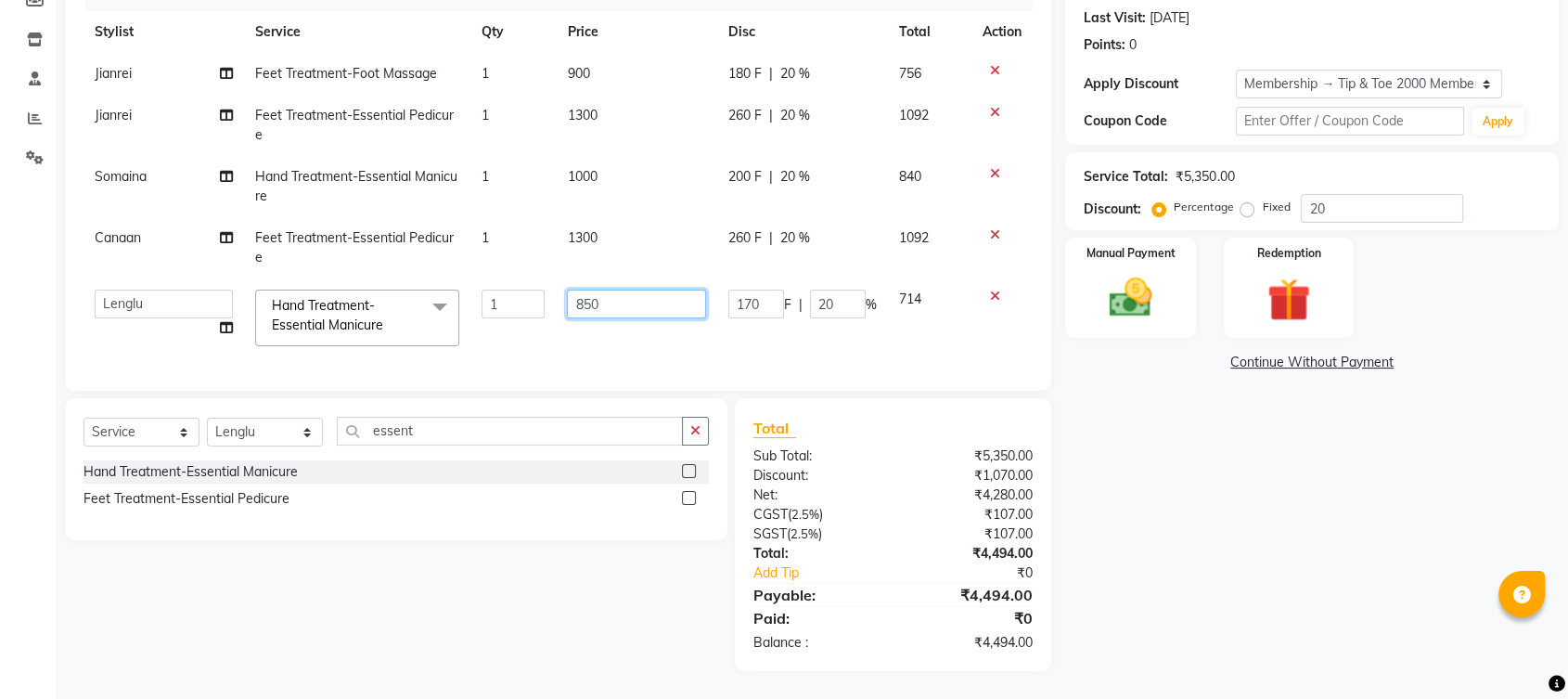
click at [621, 298] on input "850" at bounding box center [636, 304] width 138 height 28
type input "8"
type input "1000"
click at [1202, 425] on div "Name: Vikram Membership: end on [DATE] Total Visits: 23 Card on file: 0 Last Vi…" at bounding box center [1319, 278] width 507 height 785
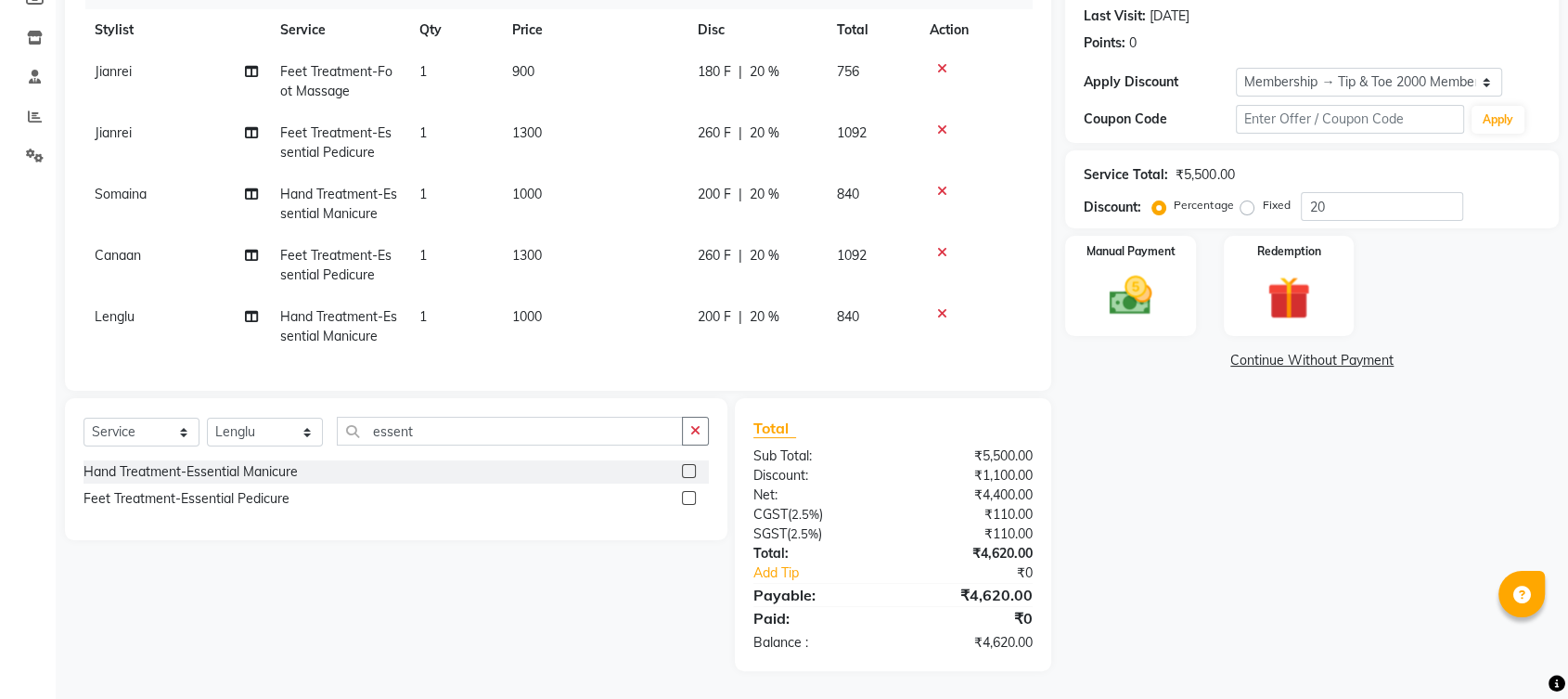
scroll to position [195, 0]
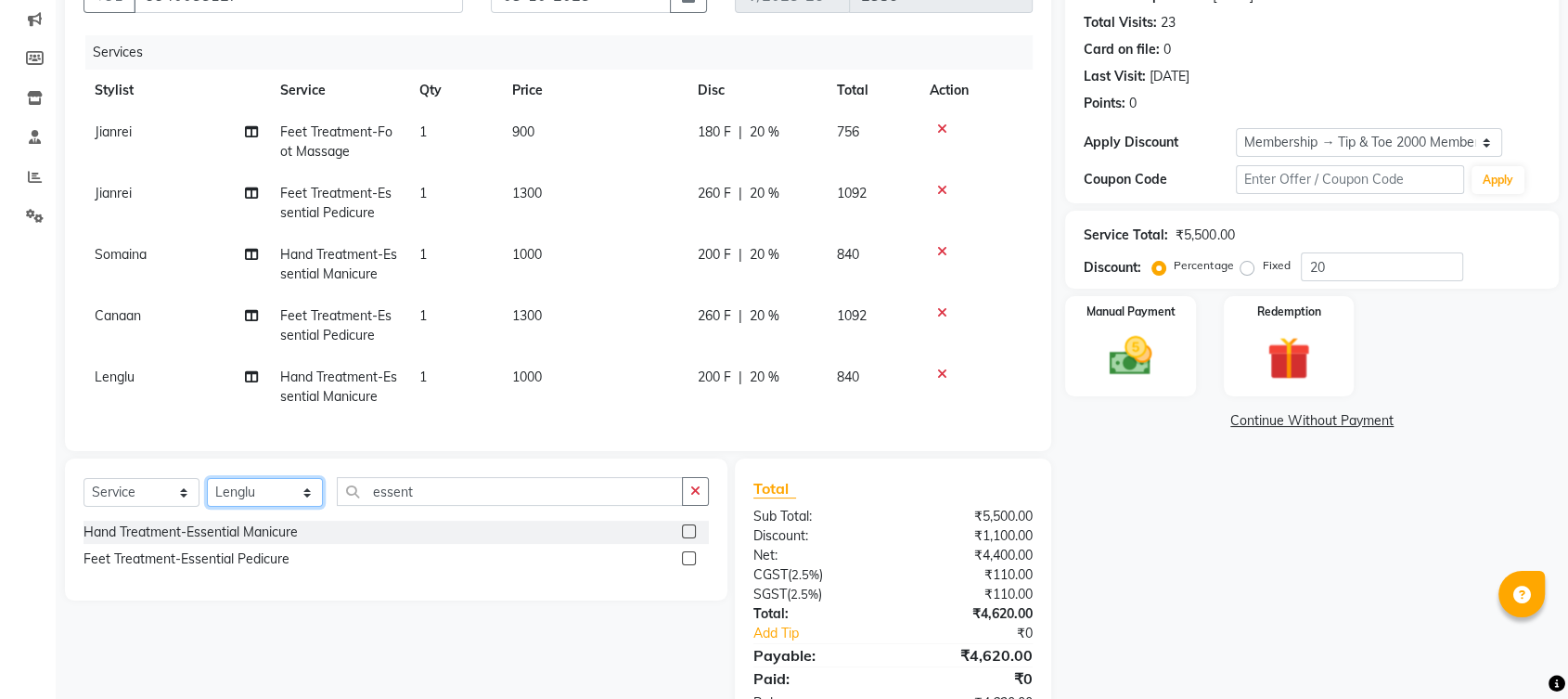
click at [259, 506] on select "Select Stylist [PERSON_NAME] Gopinath Jianrei [PERSON_NAME] Manager [PERSON_NAM…" at bounding box center [264, 492] width 116 height 28
select select "41026"
click at [207, 493] on select "Select Stylist [PERSON_NAME] Gopinath Jianrei [PERSON_NAME] Manager [PERSON_NAM…" at bounding box center [264, 492] width 116 height 28
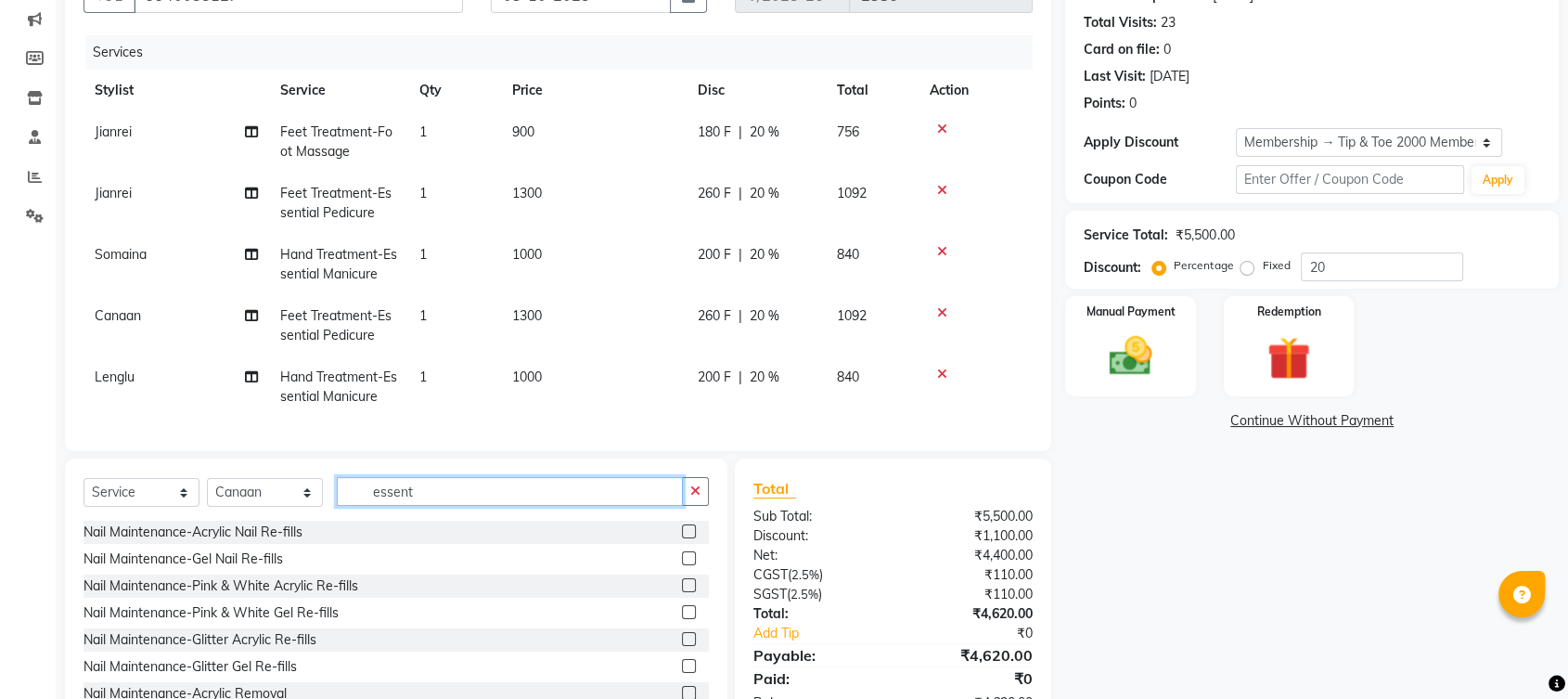
drag, startPoint x: 424, startPoint y: 503, endPoint x: 425, endPoint y: 490, distance: 13.0
click at [425, 500] on input "essent" at bounding box center [510, 491] width 346 height 28
type input "e"
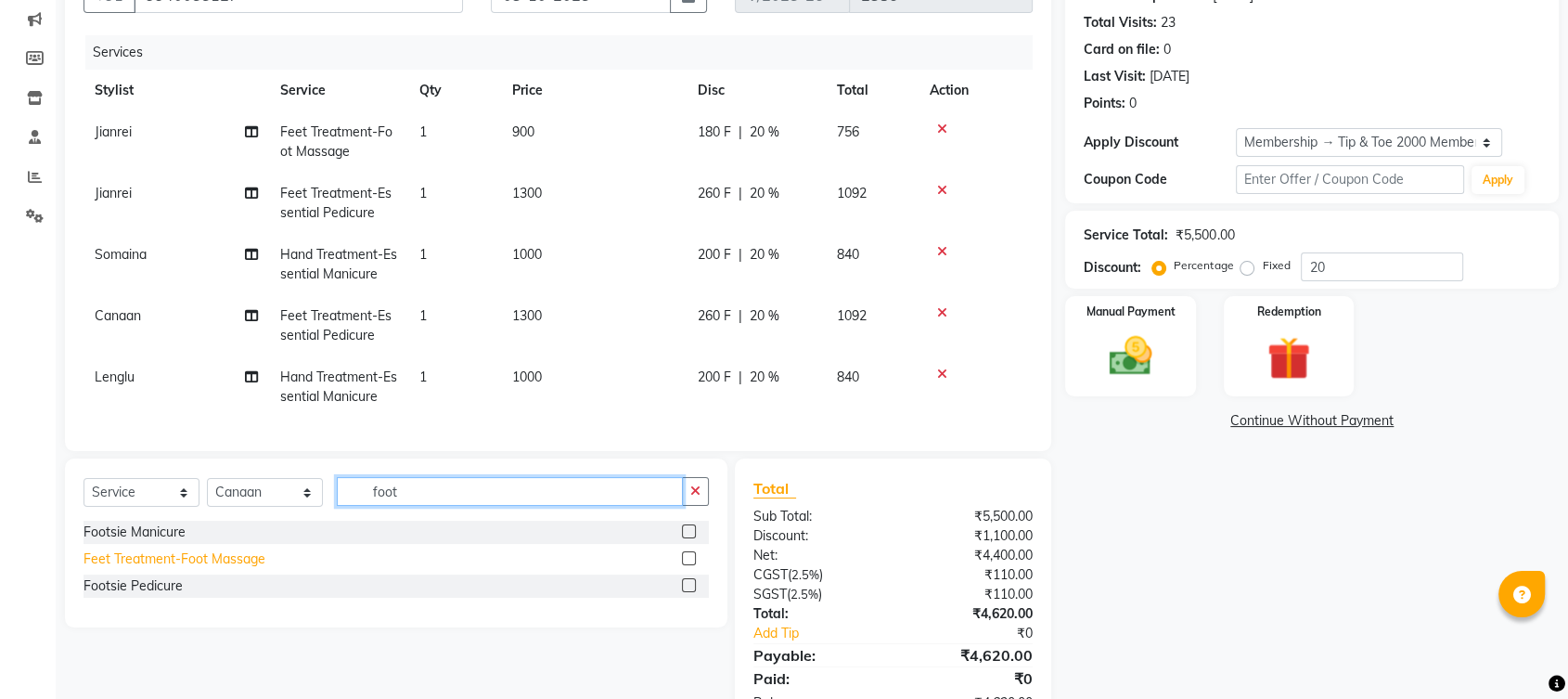
type input "foot"
drag, startPoint x: 199, startPoint y: 577, endPoint x: 202, endPoint y: 542, distance: 35.1
click at [200, 569] on div "Feet Treatment-Foot Massage" at bounding box center [174, 559] width 182 height 20
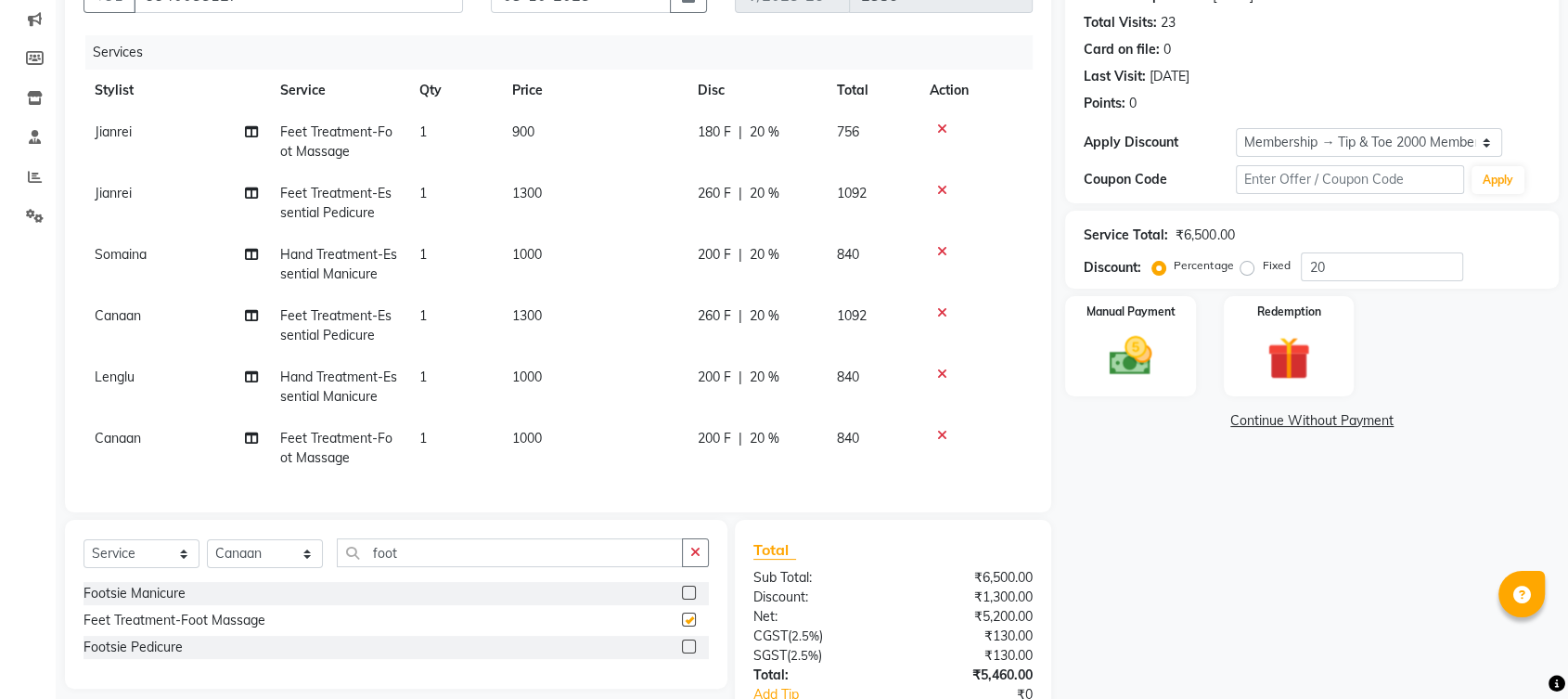
checkbox input "false"
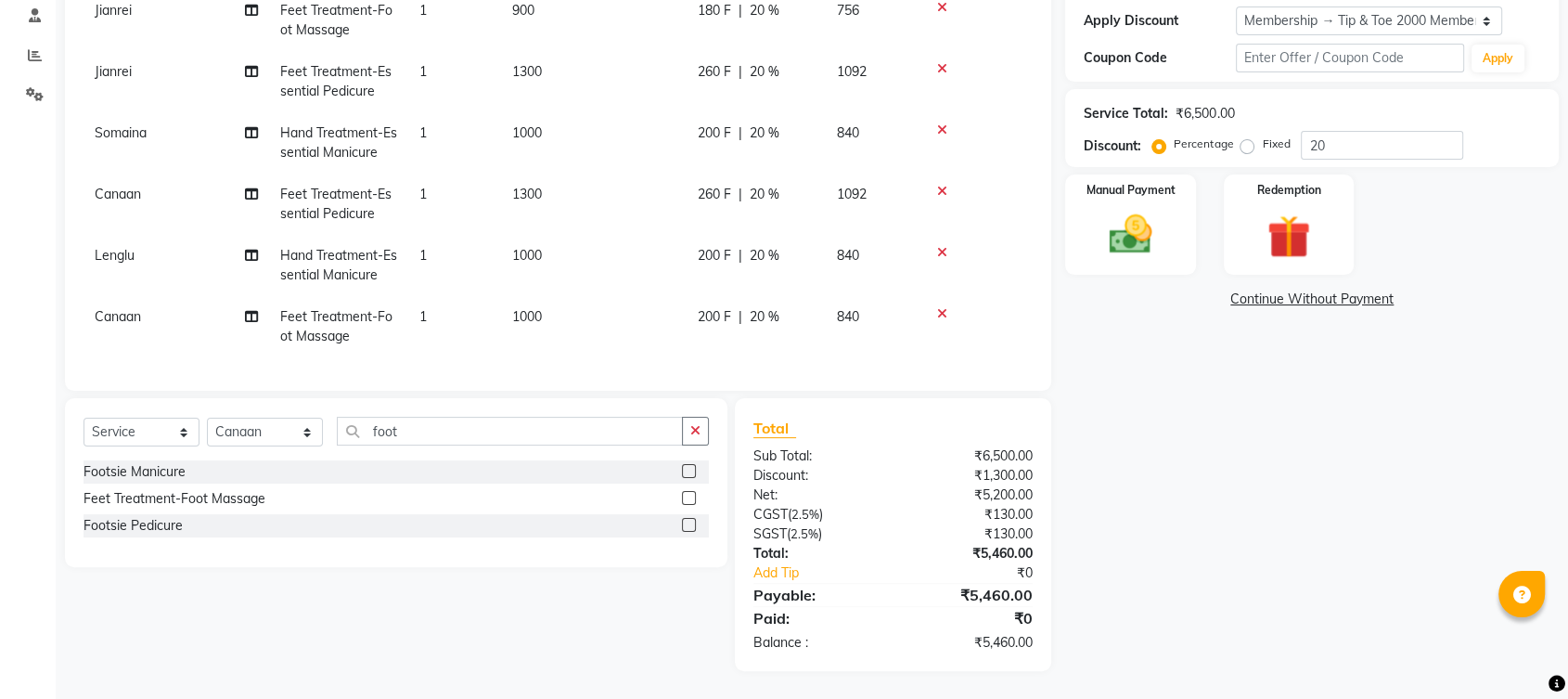
scroll to position [321, 0]
drag, startPoint x: 564, startPoint y: 296, endPoint x: 613, endPoint y: 281, distance: 51.2
click at [564, 296] on td "1000" at bounding box center [594, 326] width 185 height 61
select select "41026"
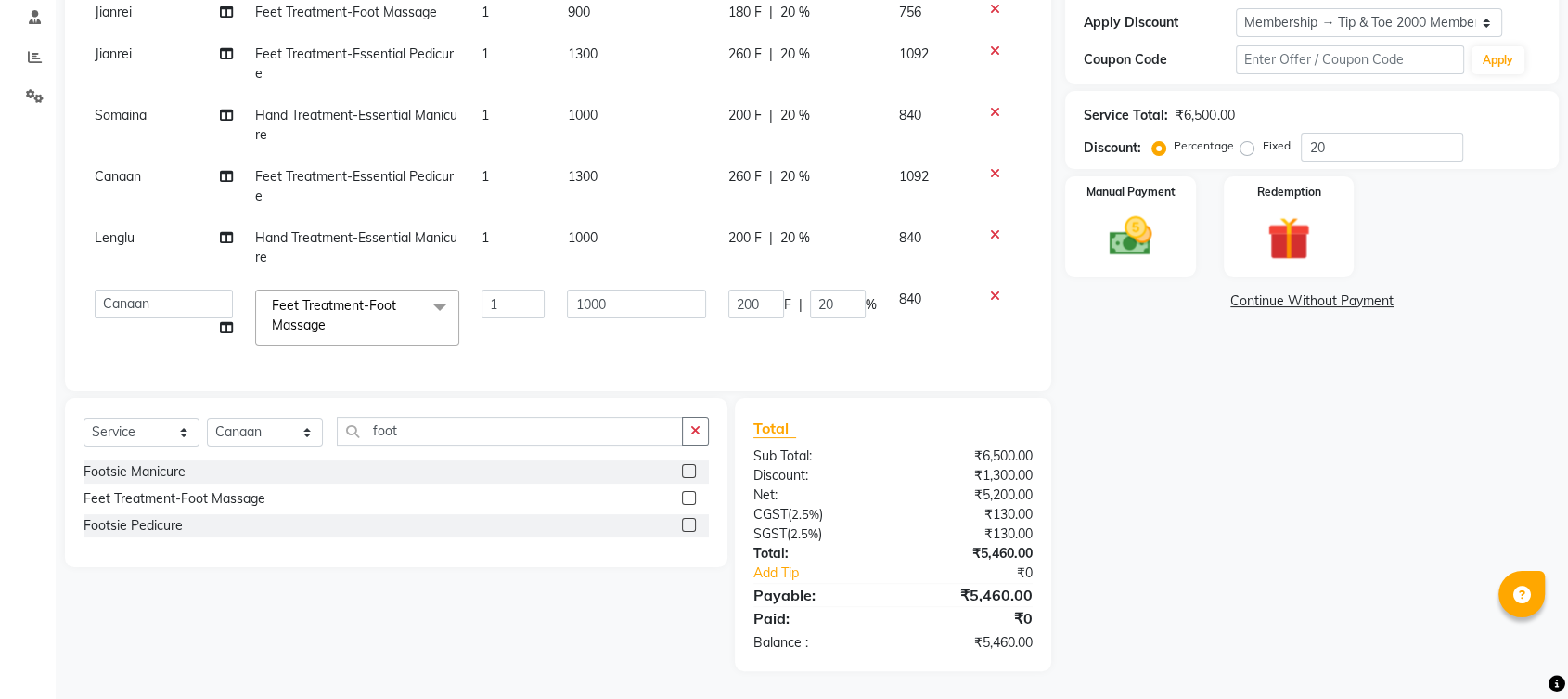
scroll to position [0, 0]
click at [652, 290] on input "1000" at bounding box center [636, 304] width 138 height 28
type input "1"
type input "900"
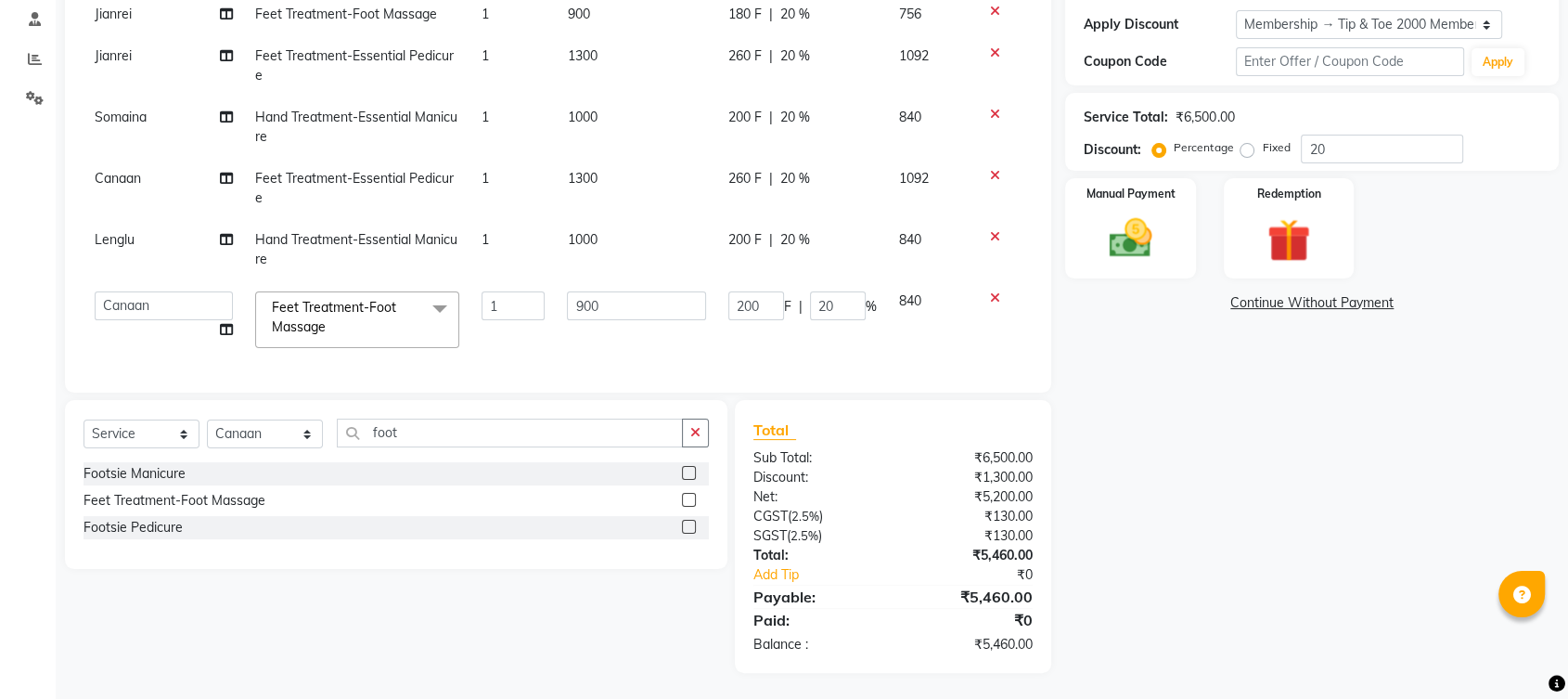
click at [1180, 539] on div "Name: Vikram Membership: end on [DATE] Total Visits: 23 Card on file: 0 Last Vi…" at bounding box center [1319, 249] width 507 height 846
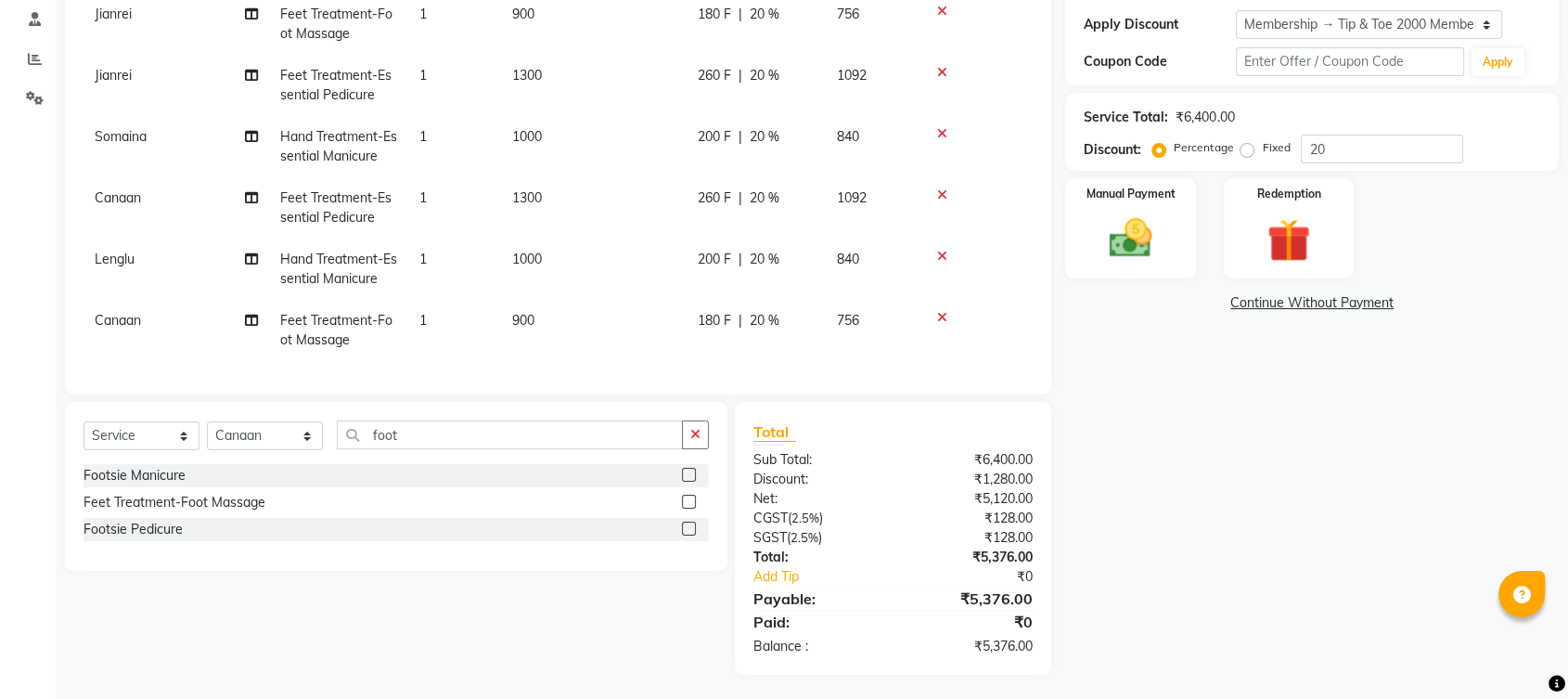
scroll to position [321, 0]
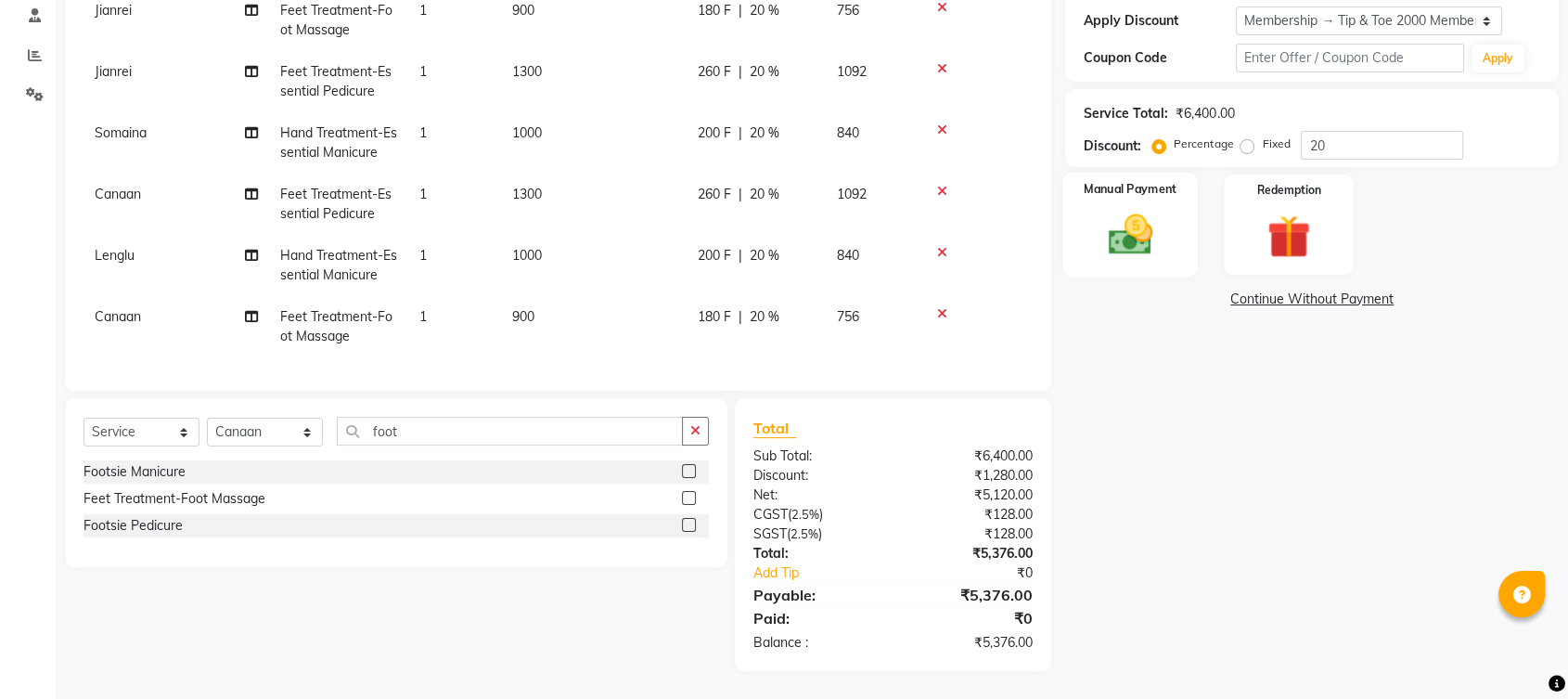
click at [1136, 235] on img at bounding box center [1130, 234] width 73 height 52
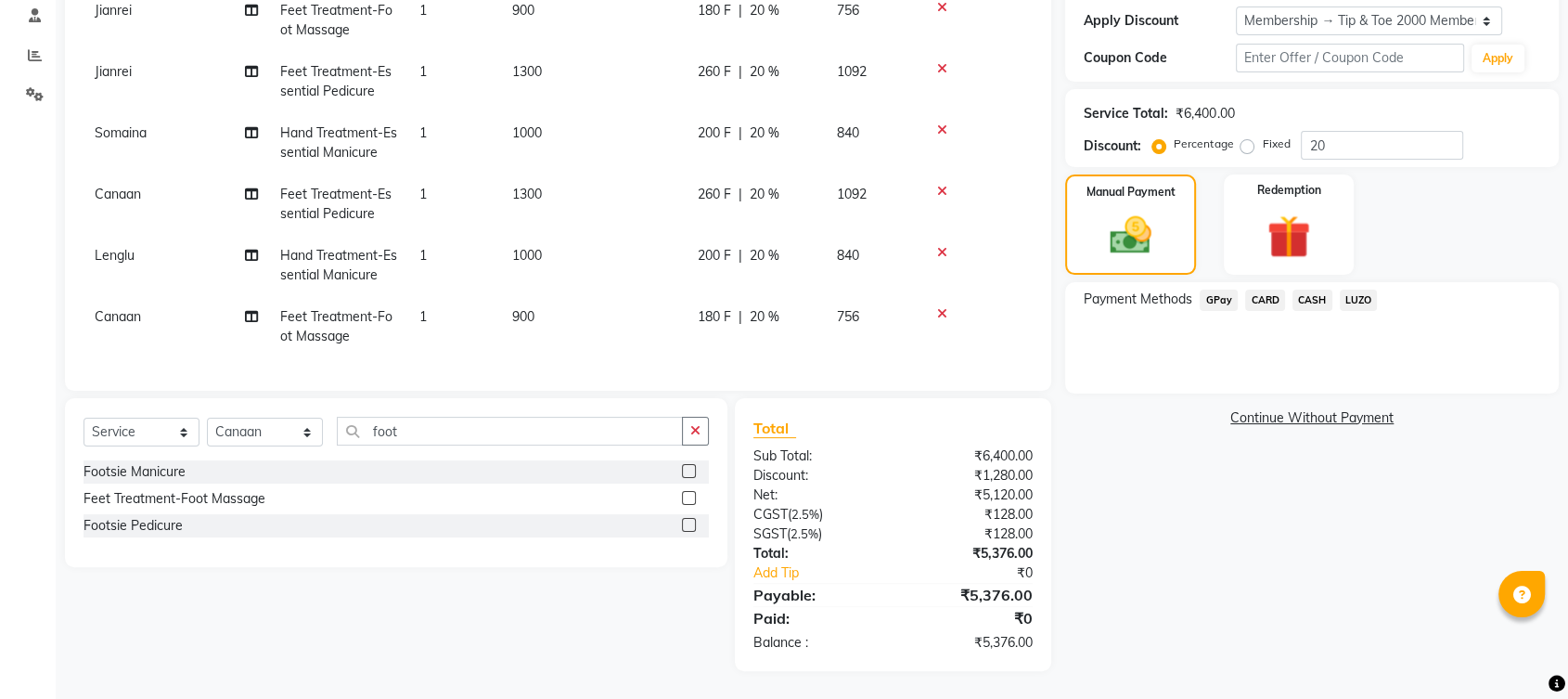
click at [1264, 290] on span "CARD" at bounding box center [1265, 300] width 40 height 22
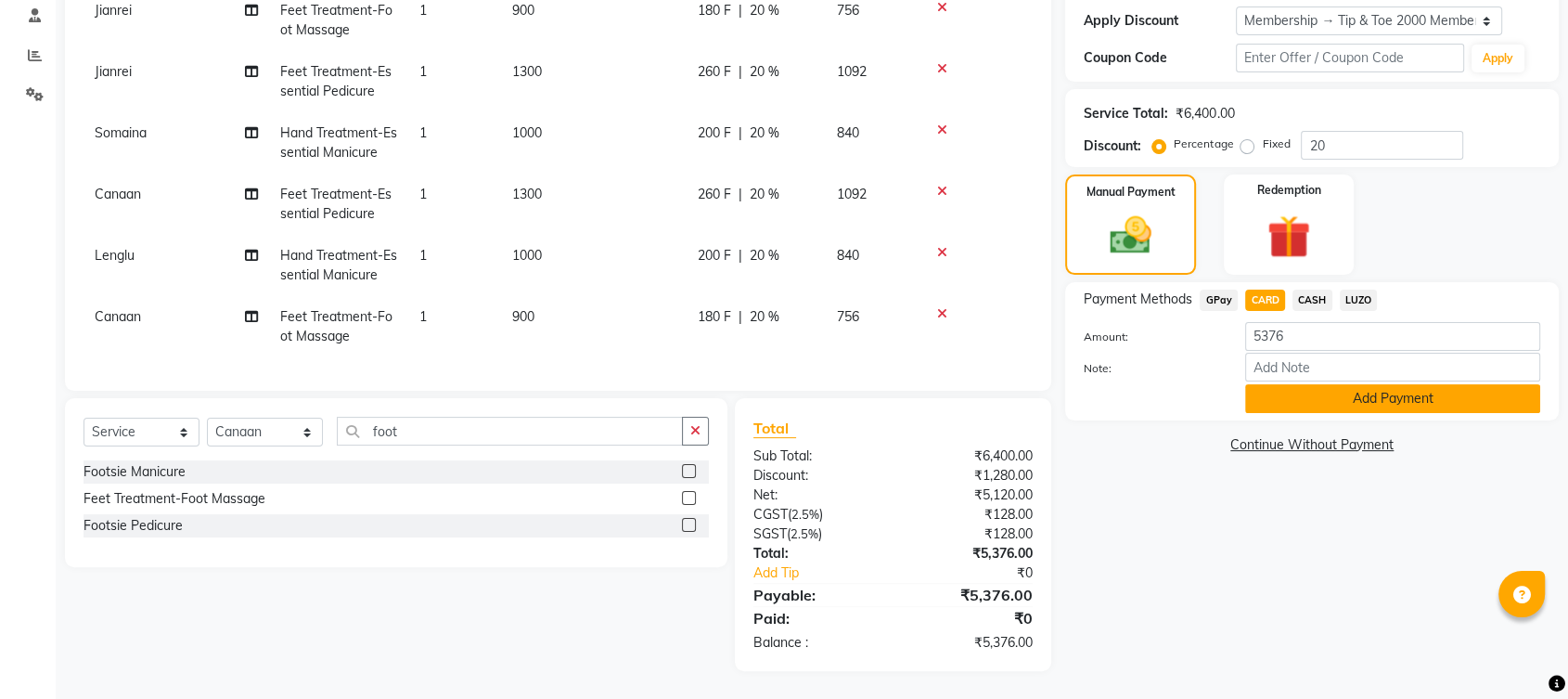
click at [1323, 387] on button "Add Payment" at bounding box center [1392, 399] width 295 height 28
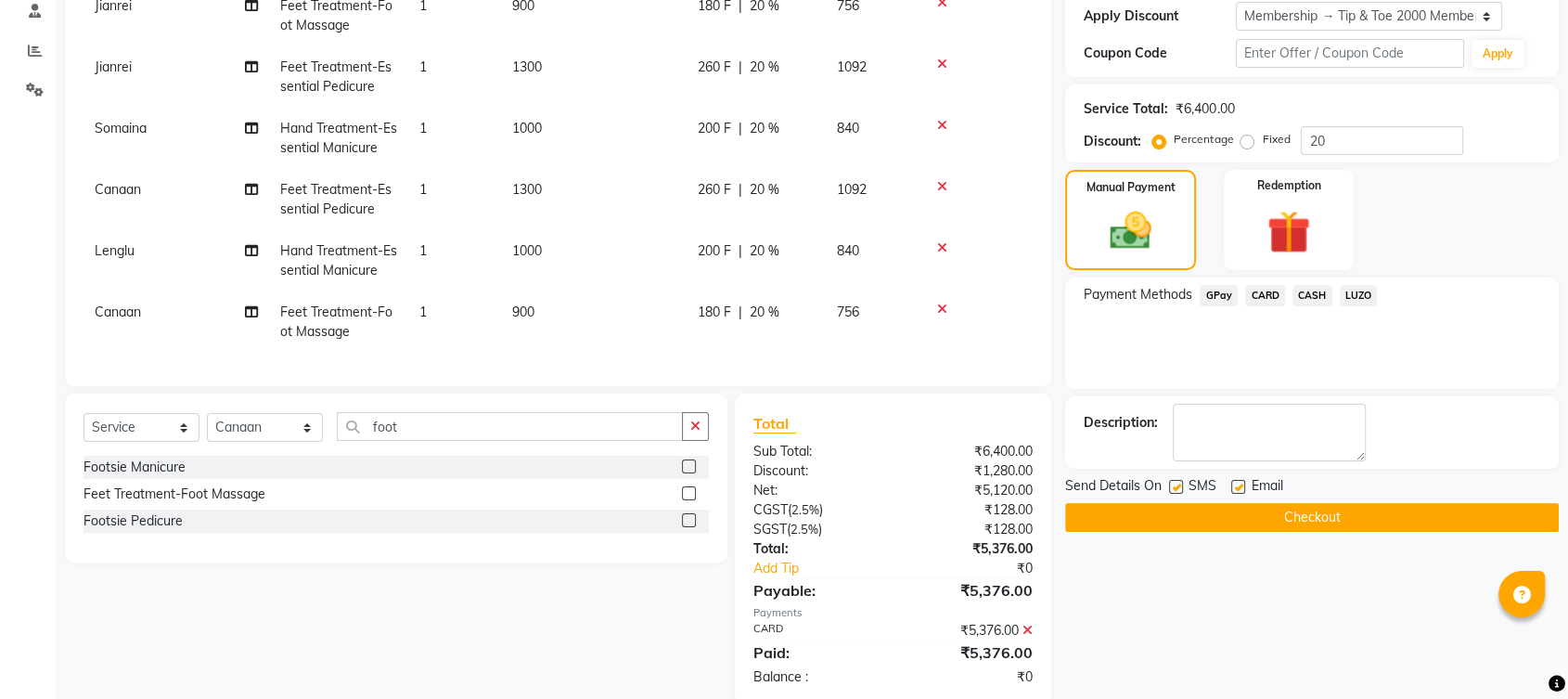
scroll to position [0, 0]
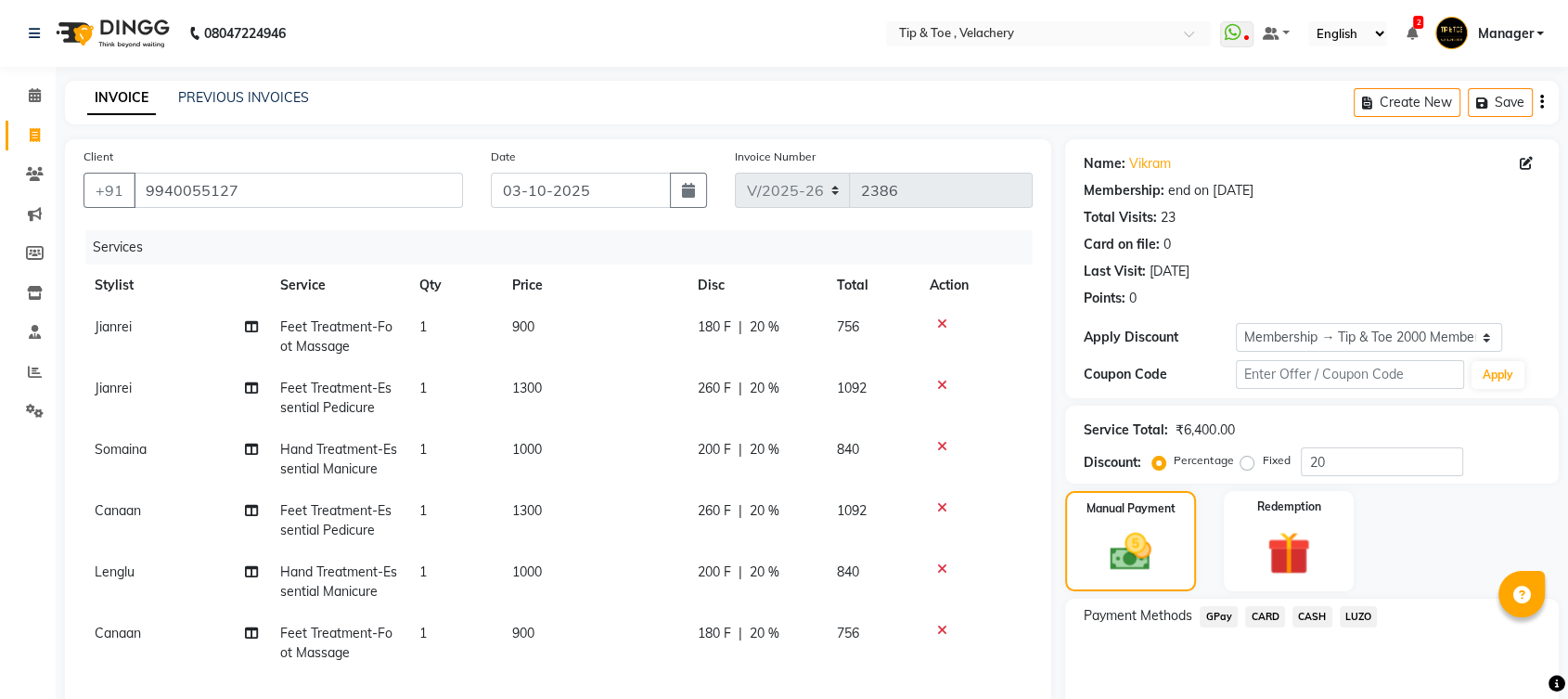
click at [126, 449] on span "Somaina" at bounding box center [120, 450] width 52 height 17
select select "63979"
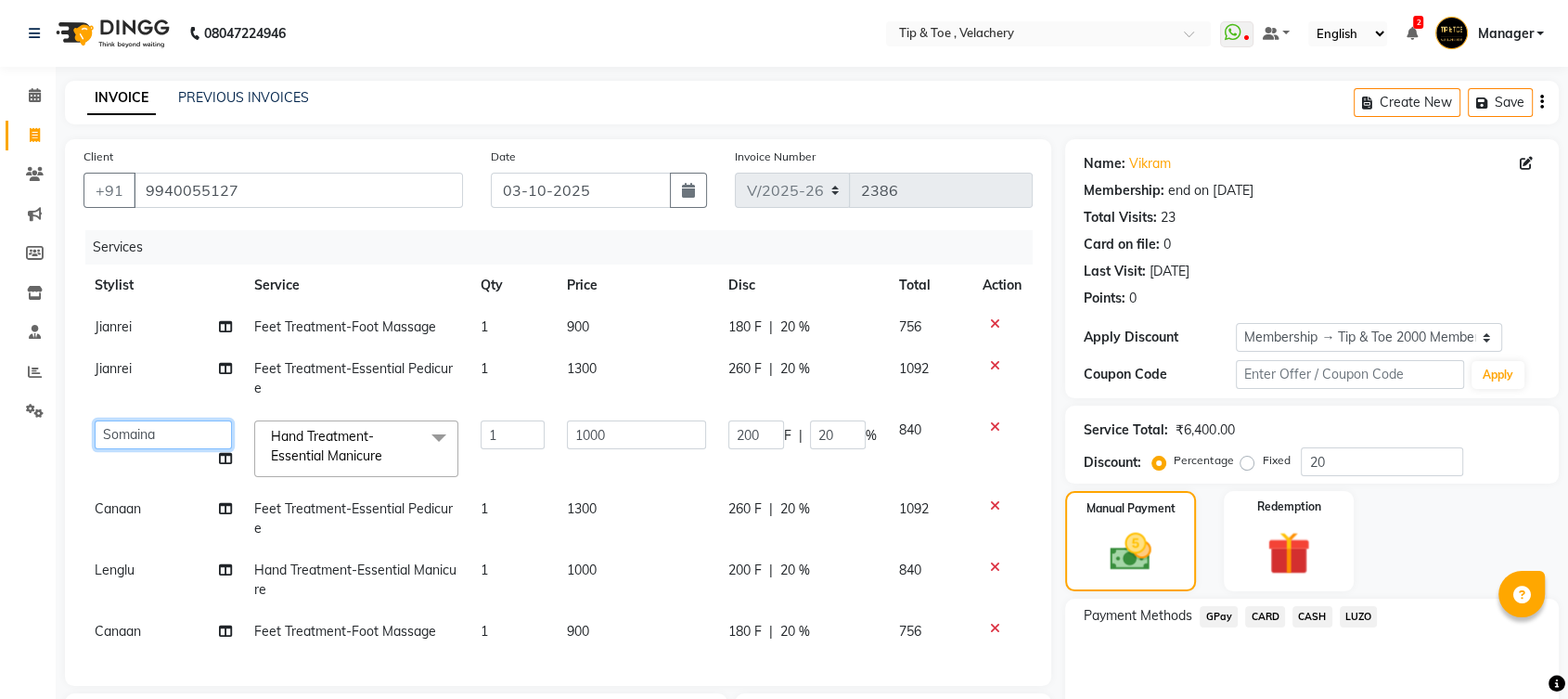
click at [129, 437] on select "[PERSON_NAME] [PERSON_NAME] [PERSON_NAME] Manager [PERSON_NAME]" at bounding box center [162, 435] width 137 height 28
select select "41035"
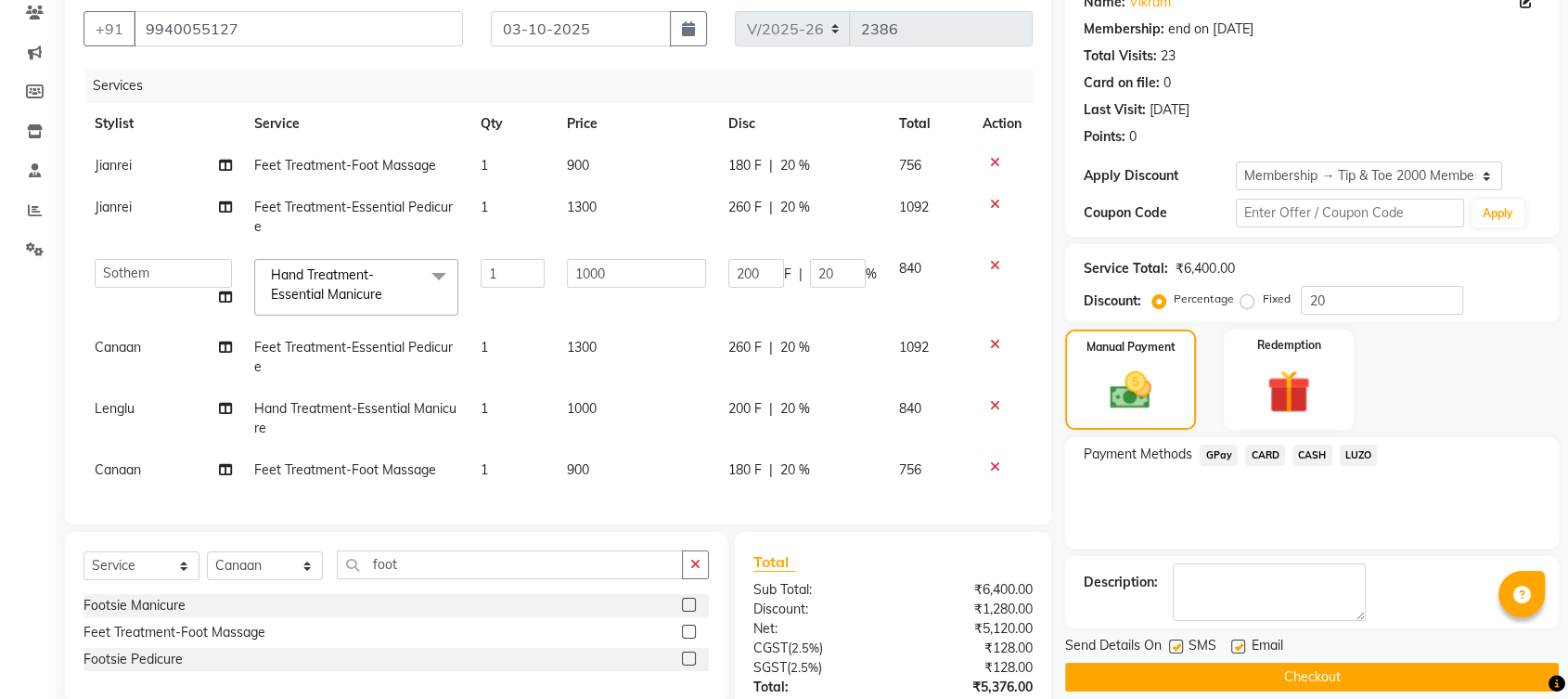
scroll to position [333, 0]
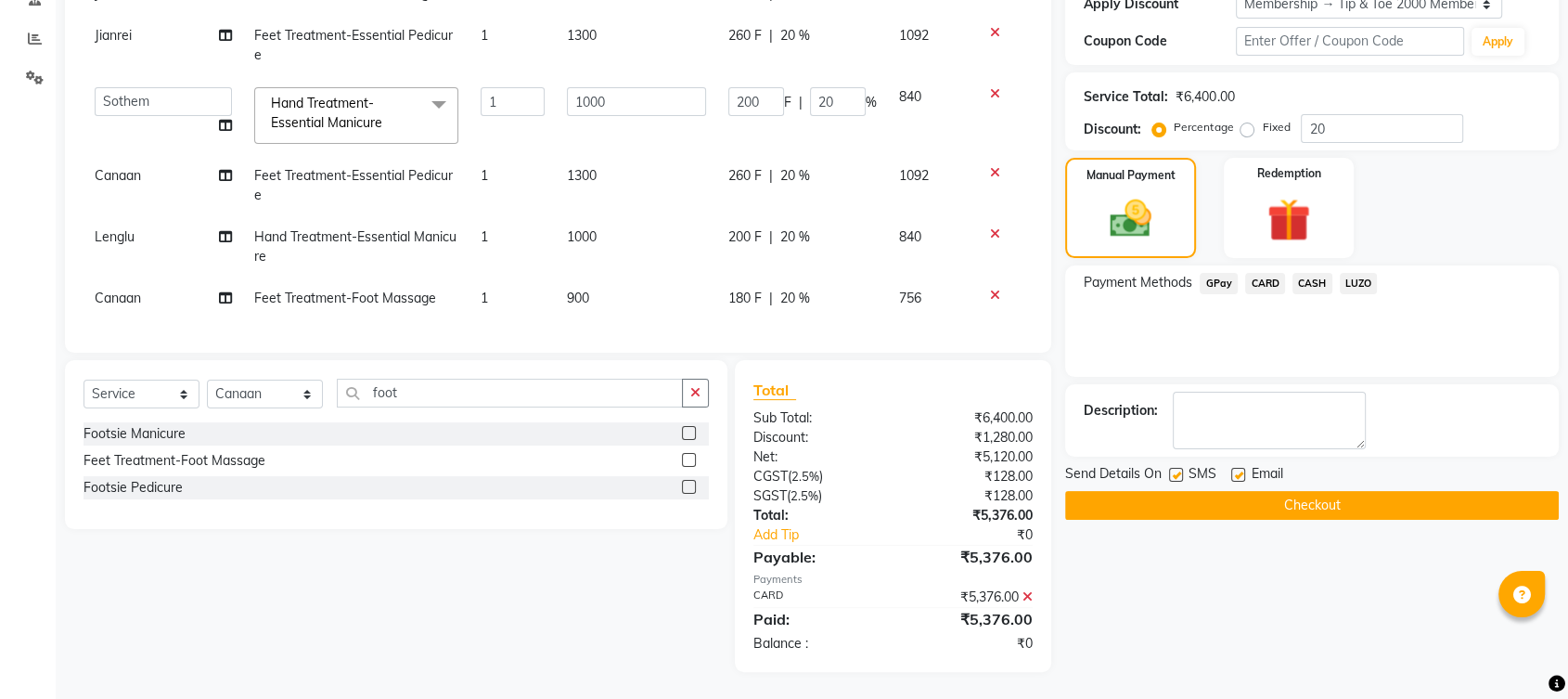
click at [1240, 473] on label at bounding box center [1238, 474] width 14 height 14
click at [1240, 473] on input "checkbox" at bounding box center [1237, 475] width 12 height 12
checkbox input "false"
click at [1261, 500] on button "Checkout" at bounding box center [1312, 505] width 494 height 28
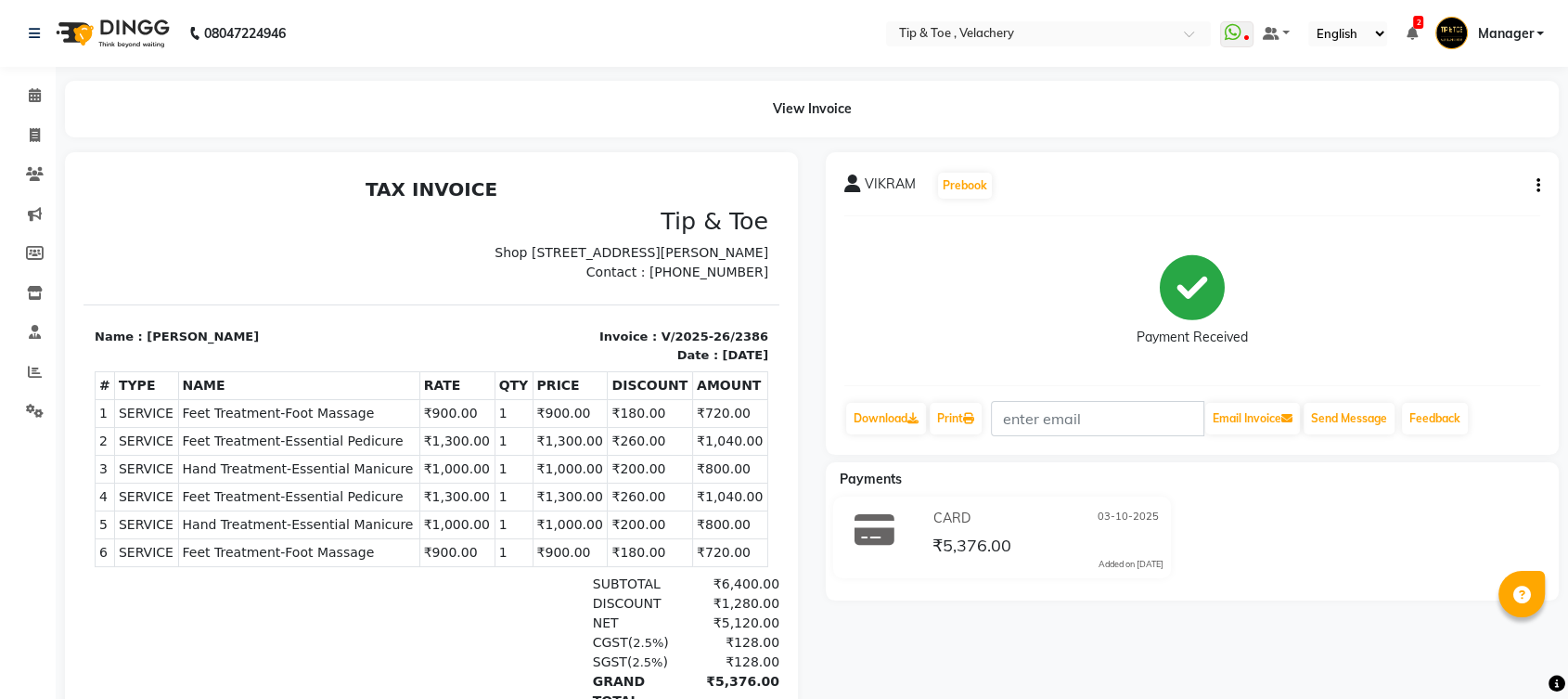
click at [296, 423] on span "Feet Treatment-Foot Massage" at bounding box center [299, 413] width 233 height 20
click at [295, 423] on span "Feet Treatment-Foot Massage" at bounding box center [299, 413] width 233 height 20
copy tr "Feet Treatment-Foot Massage"
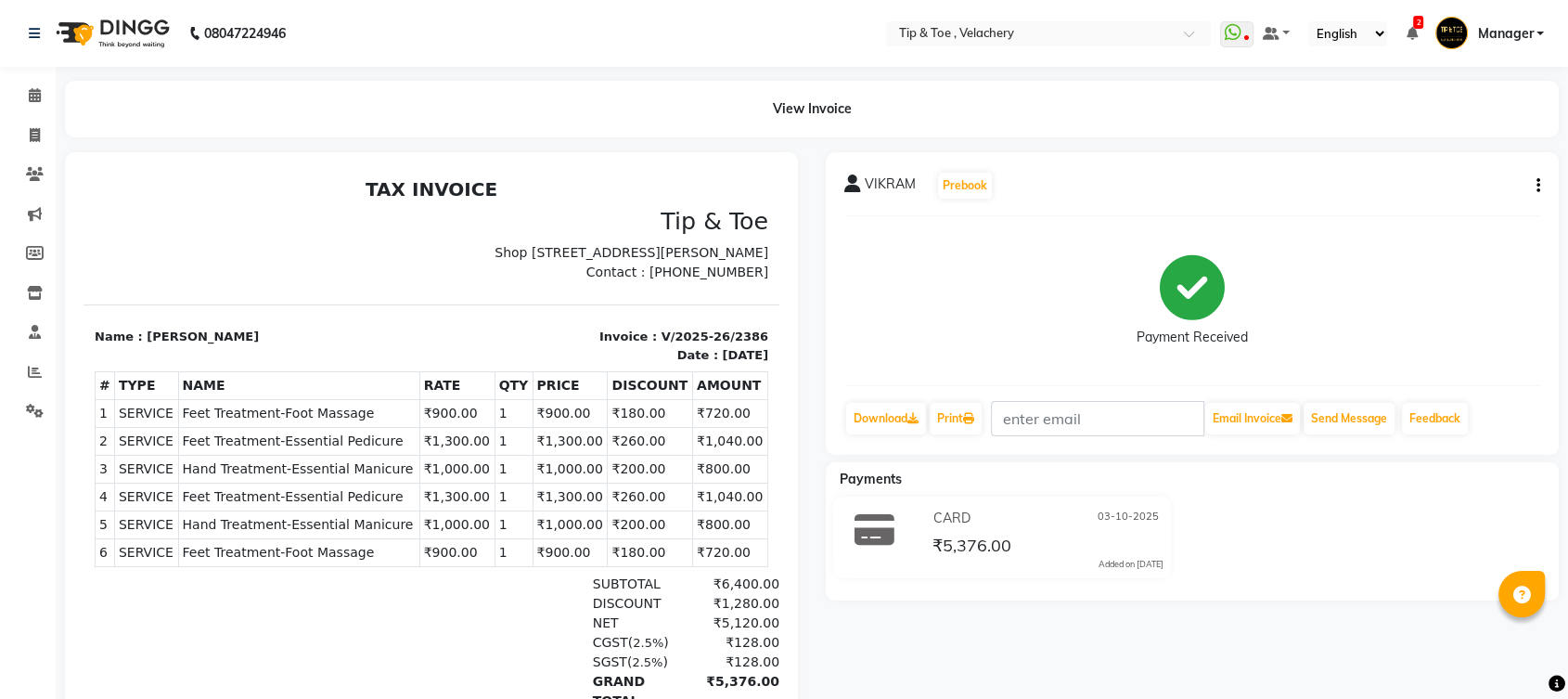
click at [274, 479] on span "Hand Treatment-Essential Manicure" at bounding box center [299, 469] width 233 height 20
copy tr "Hand Treatment-Essential Manicure"
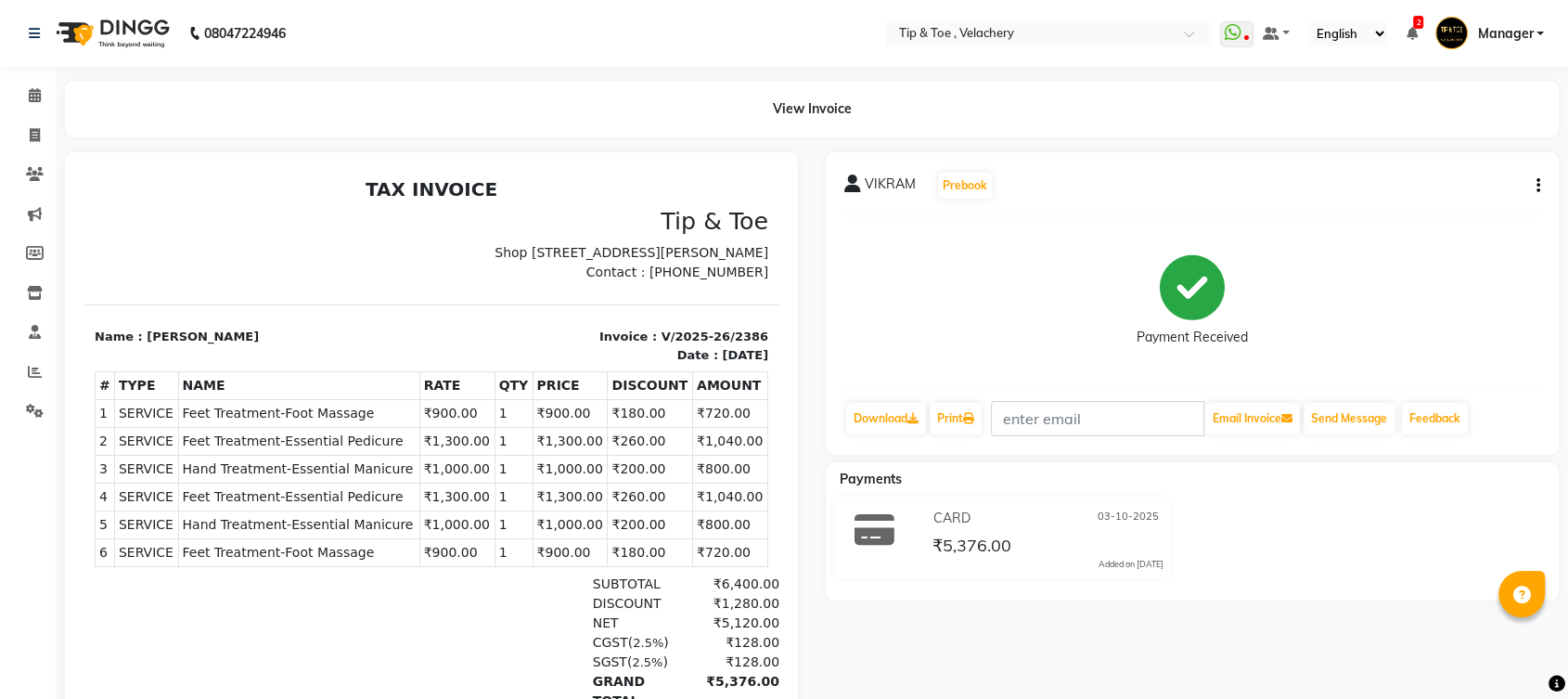
click at [338, 506] on span "Feet Treatment-Essential Pedicure" at bounding box center [299, 497] width 233 height 20
copy tr "Feet Treatment-Essential Pedicure"
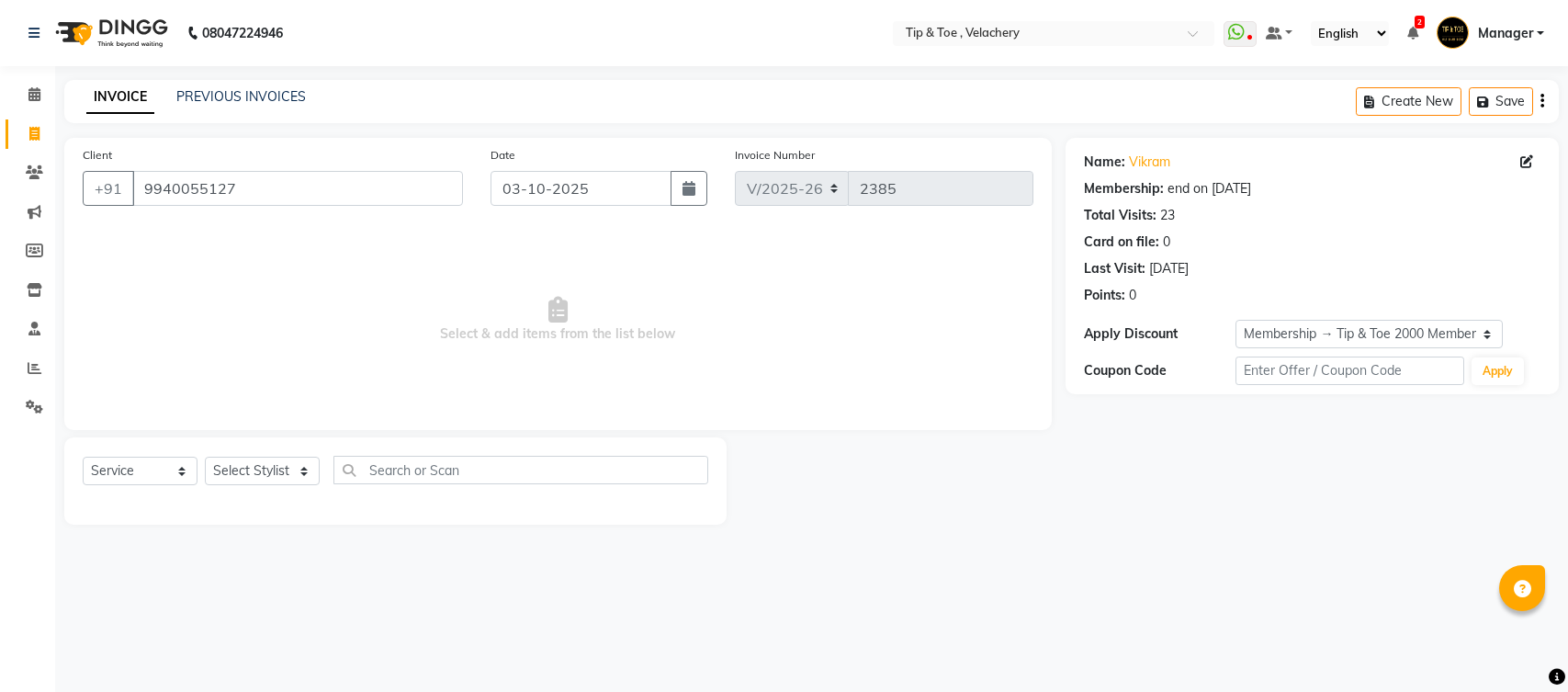
select select "5863"
select select "service"
select select "1: Object"
